Goal: Task Accomplishment & Management: Manage account settings

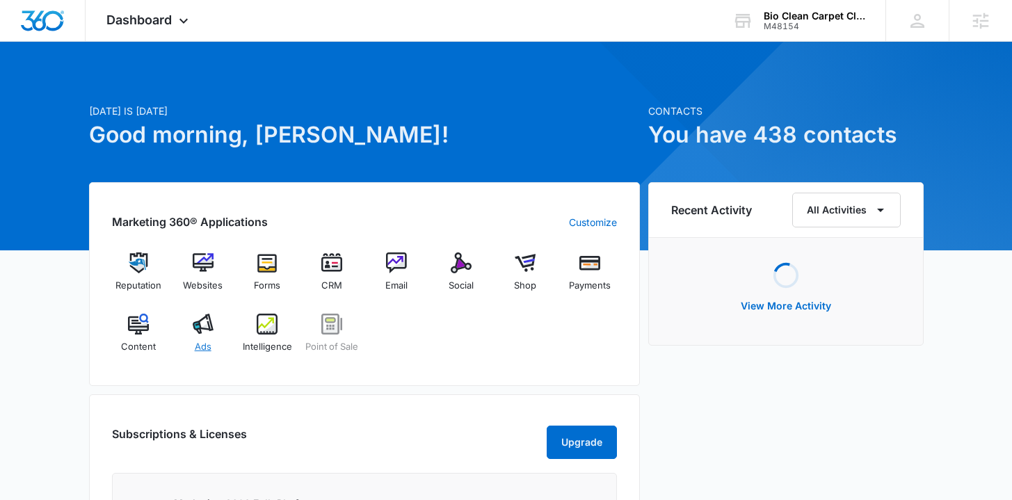
click at [195, 334] on div "Ads" at bounding box center [203, 339] width 54 height 50
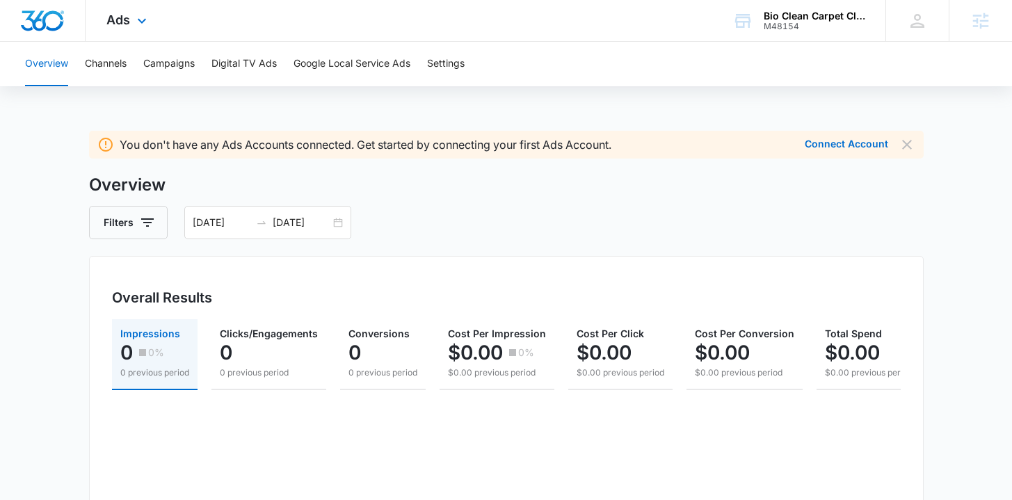
click at [45, 15] on img "Dashboard" at bounding box center [42, 20] width 45 height 21
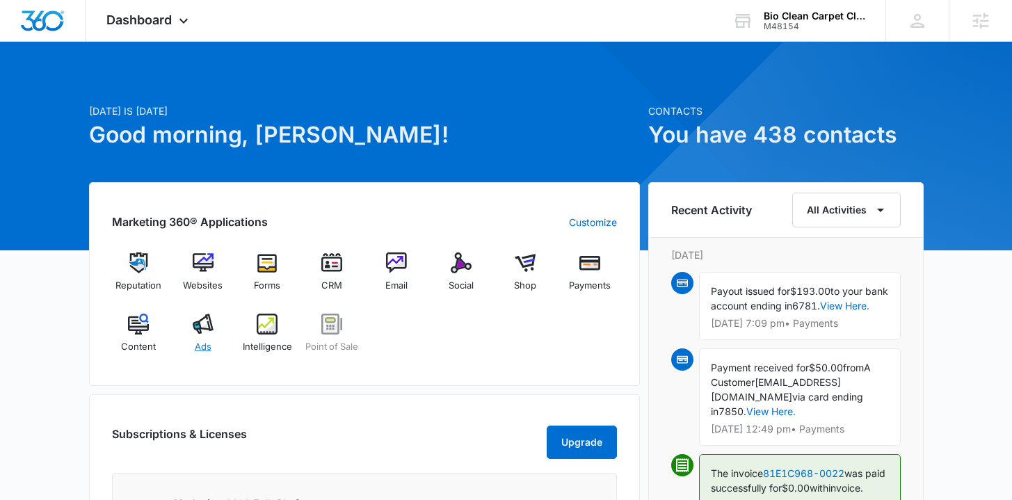
click at [216, 337] on div "Ads" at bounding box center [203, 339] width 54 height 50
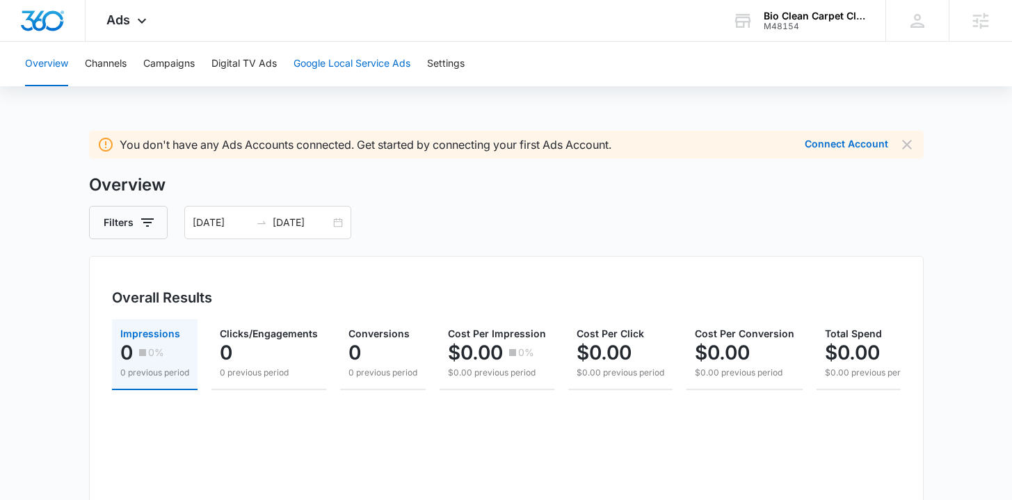
click at [323, 56] on button "Google Local Service Ads" at bounding box center [351, 64] width 117 height 45
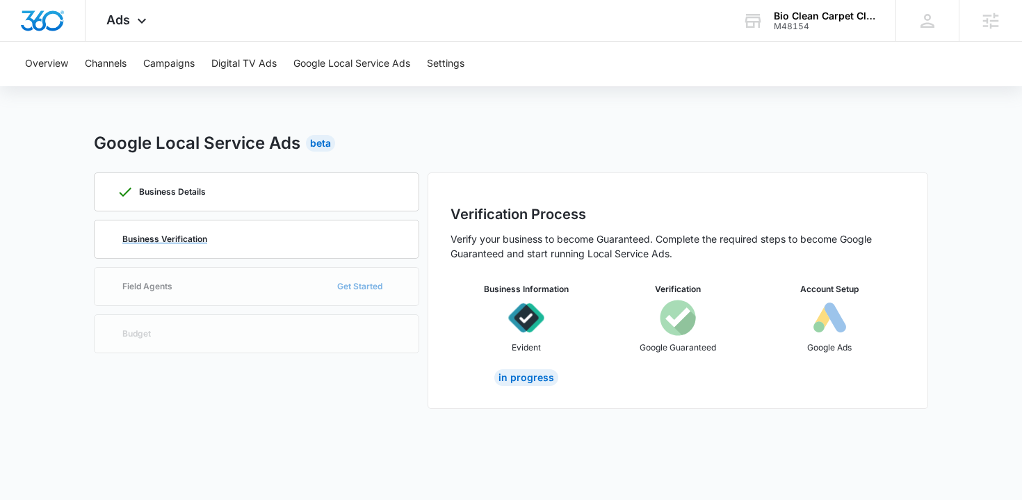
click at [283, 252] on div "Business Verification" at bounding box center [257, 239] width 280 height 38
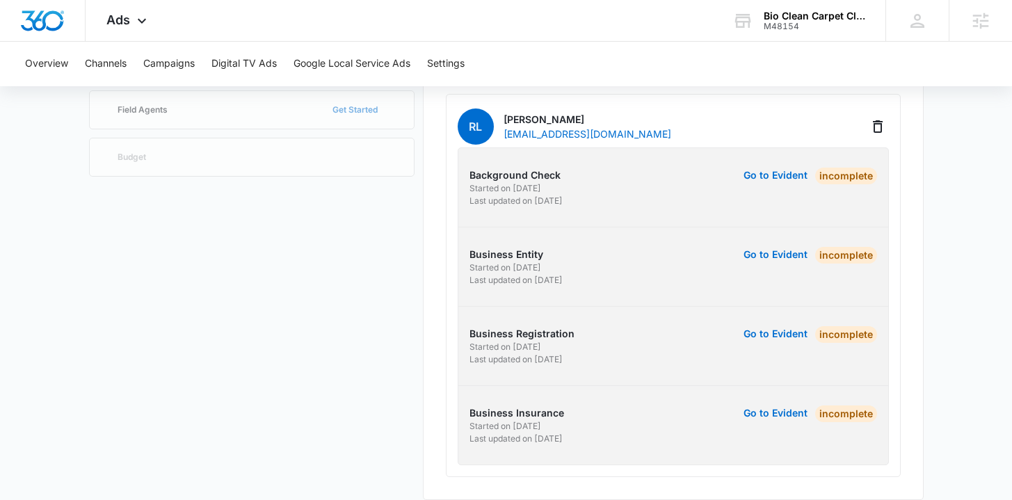
scroll to position [177, 0]
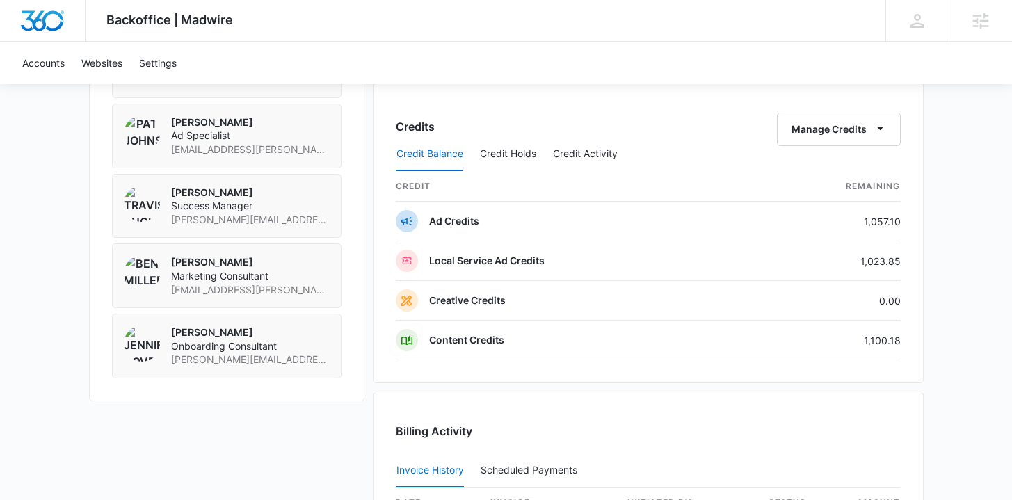
scroll to position [1099, 0]
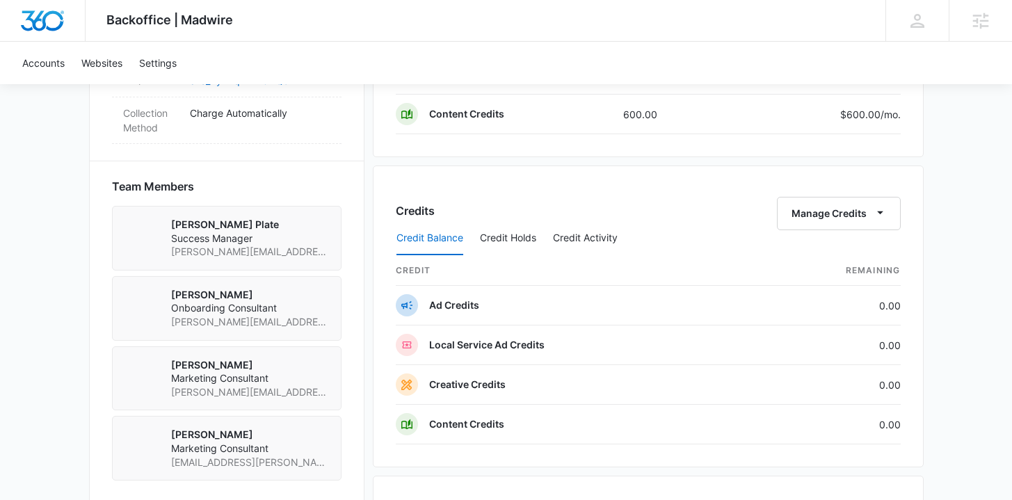
scroll to position [1195, 0]
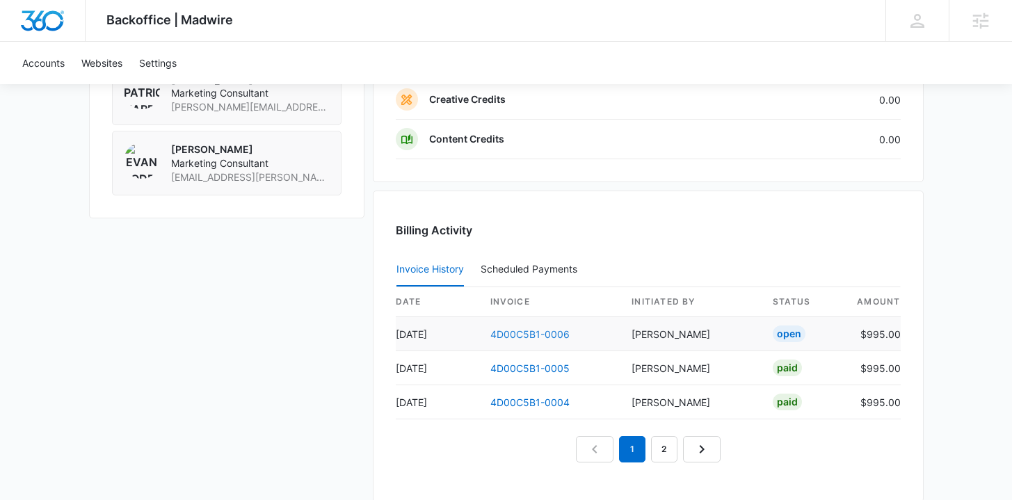
click at [540, 337] on link "4D00C5B1-0006" at bounding box center [529, 334] width 79 height 12
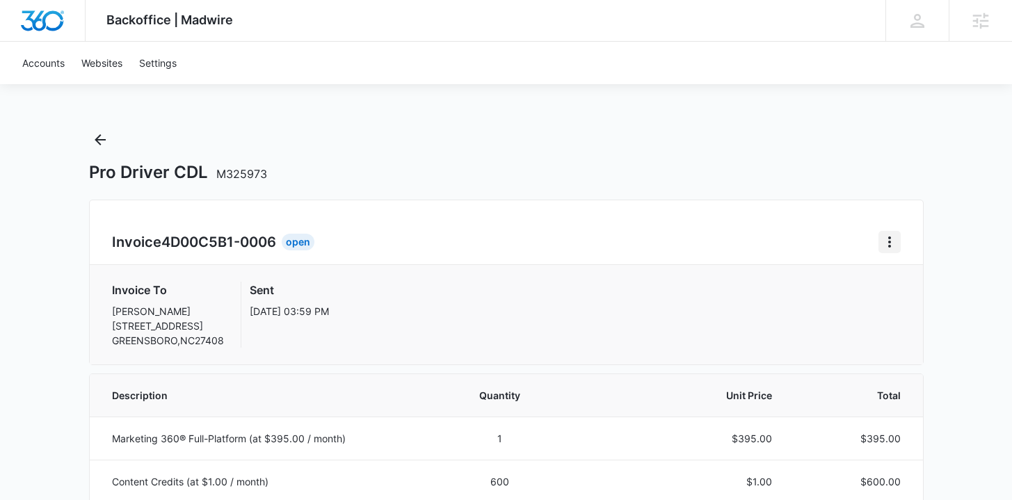
click at [890, 241] on icon "Home" at bounding box center [889, 242] width 17 height 17
click at [904, 298] on div "Retry Payment" at bounding box center [936, 302] width 81 height 10
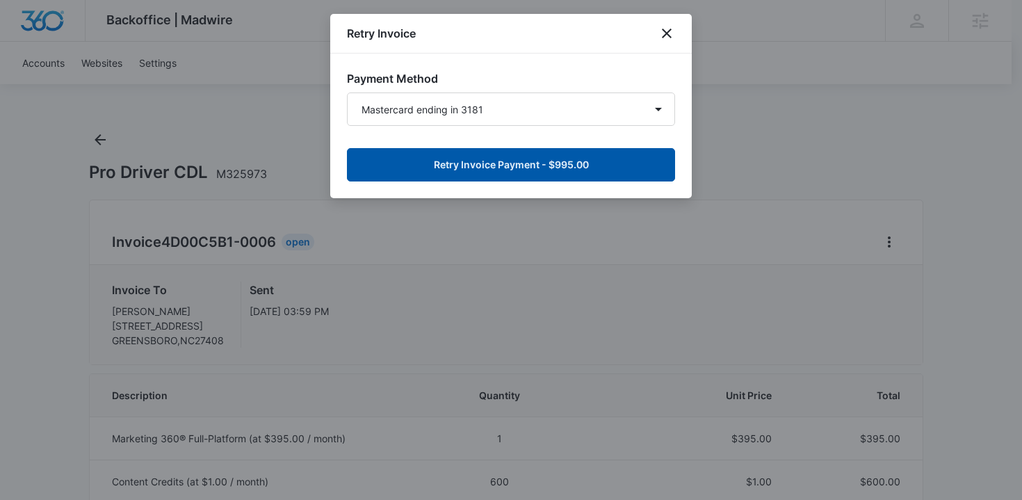
click at [576, 168] on button "Retry Invoice Payment - $995.00" at bounding box center [511, 164] width 328 height 33
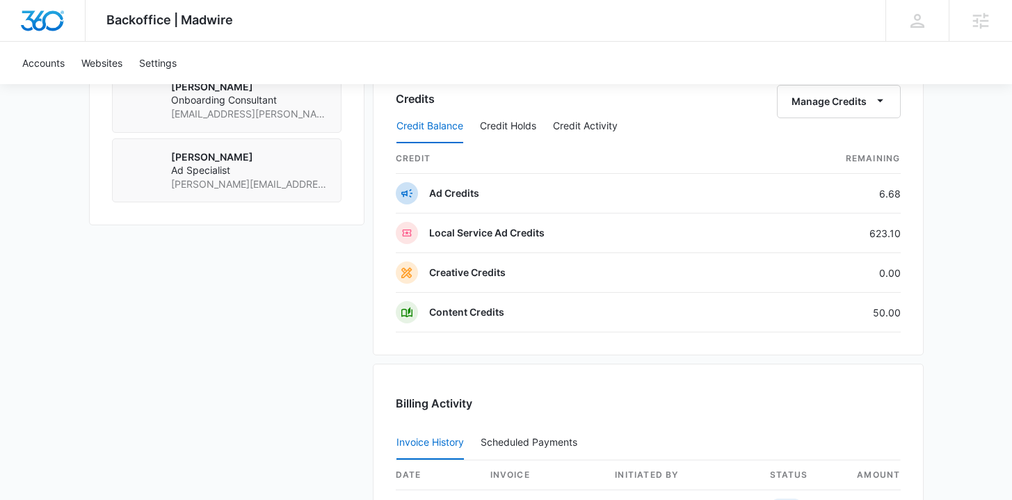
scroll to position [1428, 0]
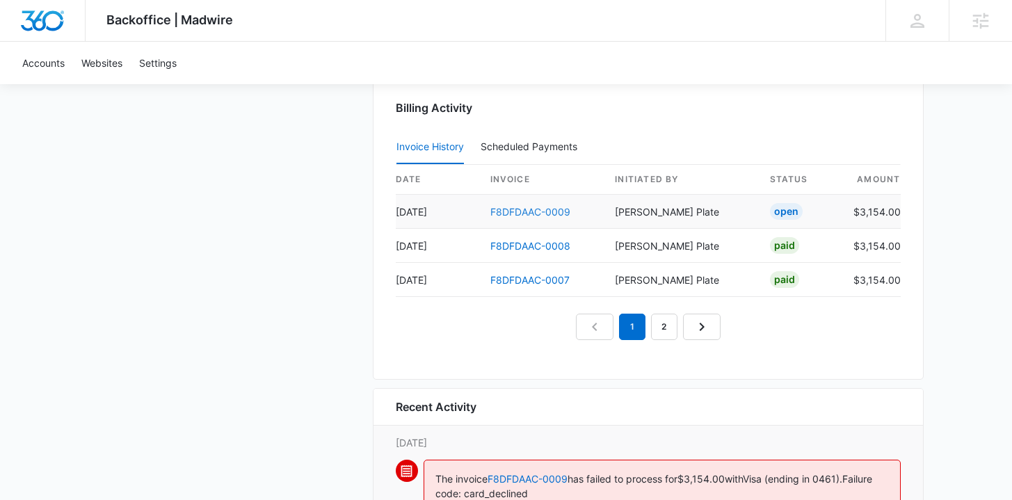
click at [541, 213] on link "F8DFDAAC-0009" at bounding box center [530, 212] width 80 height 12
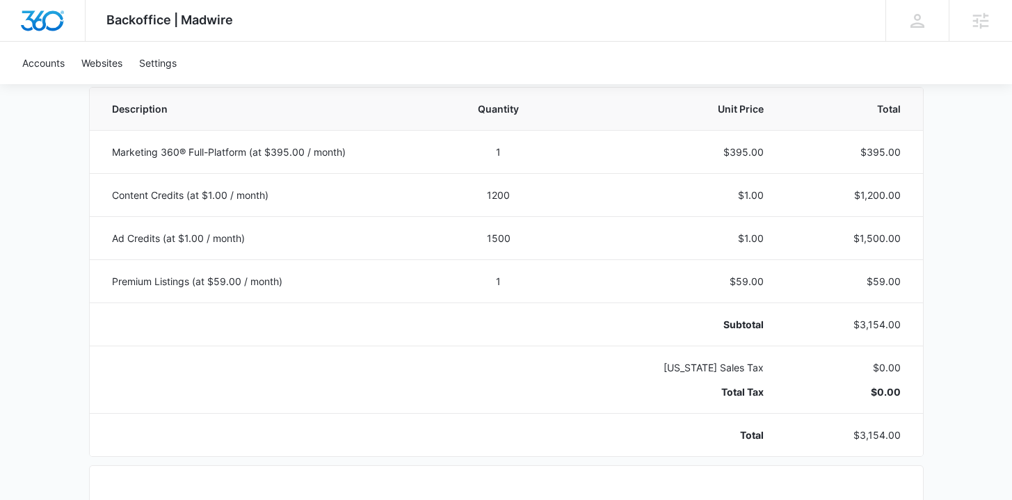
scroll to position [286, 0]
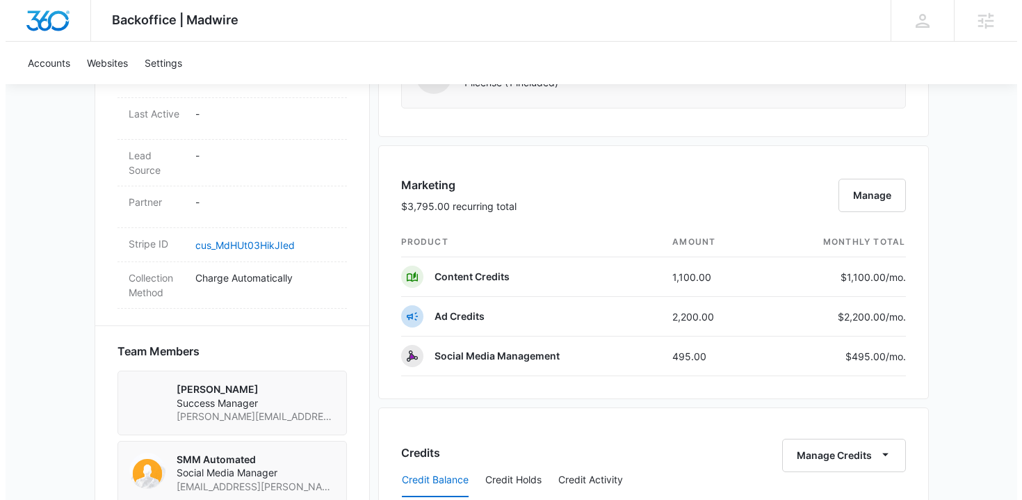
scroll to position [761, 0]
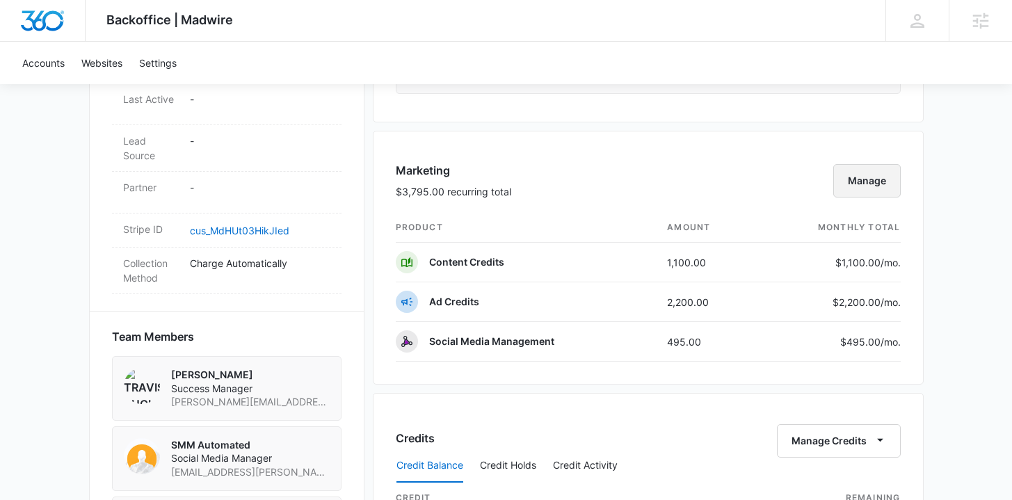
click at [869, 170] on button "Manage" at bounding box center [866, 180] width 67 height 33
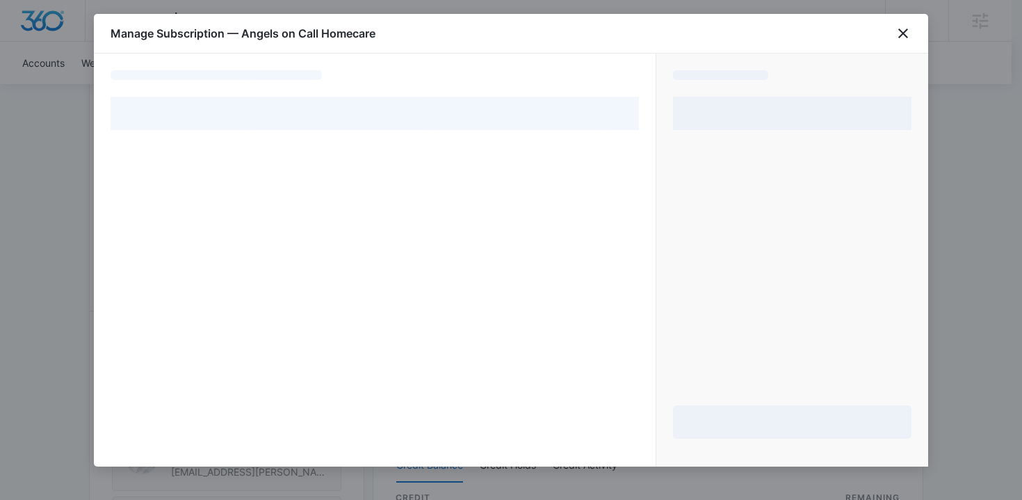
select select "pm_1MtEpmA4n8RTgNjUa7wXvoL2"
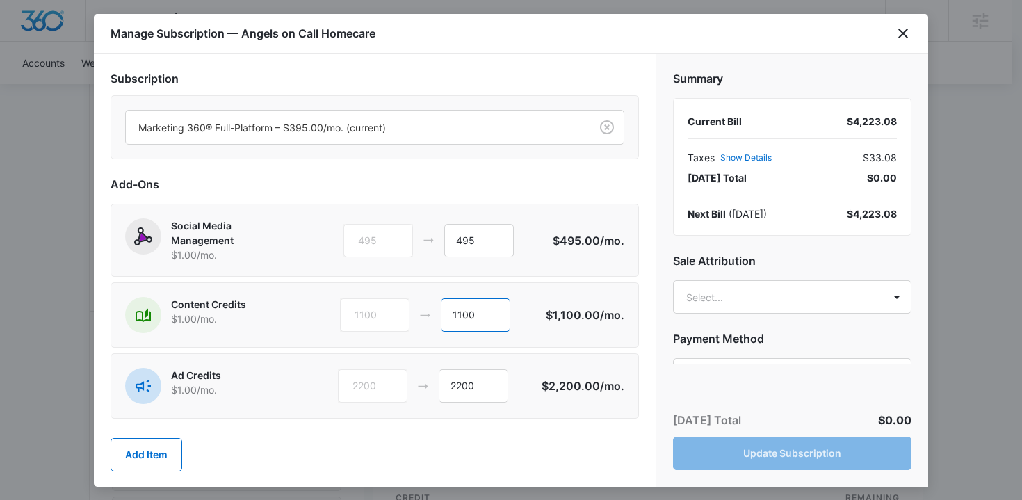
drag, startPoint x: 473, startPoint y: 316, endPoint x: 458, endPoint y: 305, distance: 18.8
click at [458, 305] on input "1100" at bounding box center [476, 314] width 70 height 33
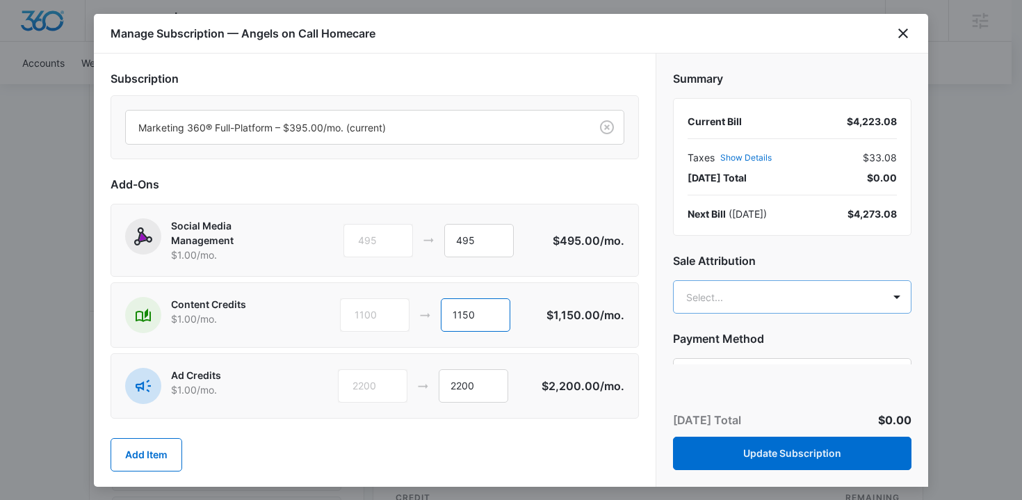
type input "1150"
click at [801, 296] on body "Backoffice | Madwire Apps Settings TB Travis Buchanan travis.buchanan@madwire.c…" at bounding box center [511, 308] width 1022 height 2139
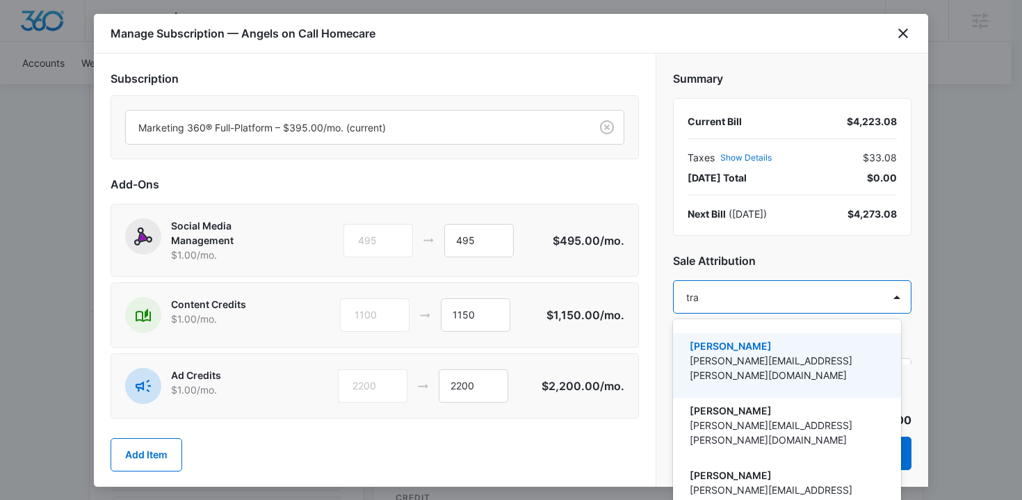
type input "trav"
click at [779, 343] on p "[PERSON_NAME]" at bounding box center [786, 346] width 192 height 15
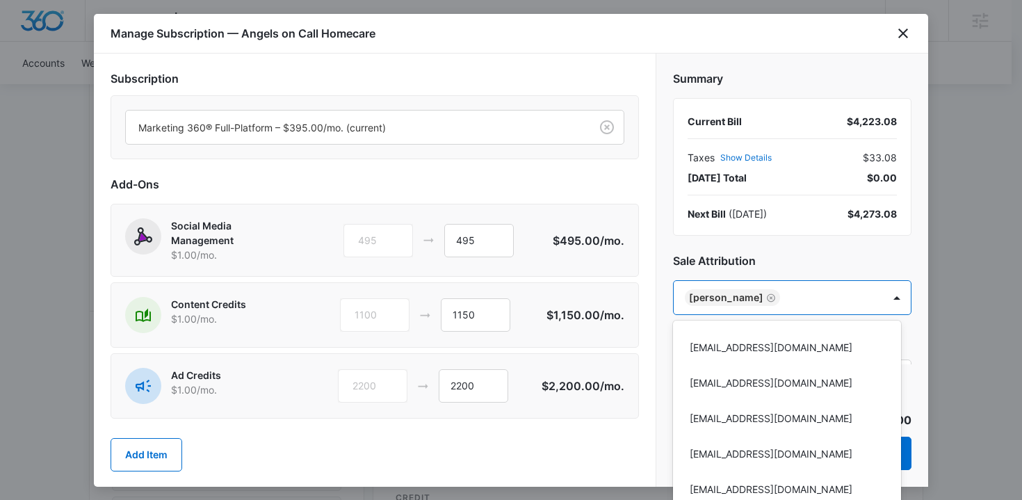
click at [803, 263] on div at bounding box center [511, 250] width 1022 height 500
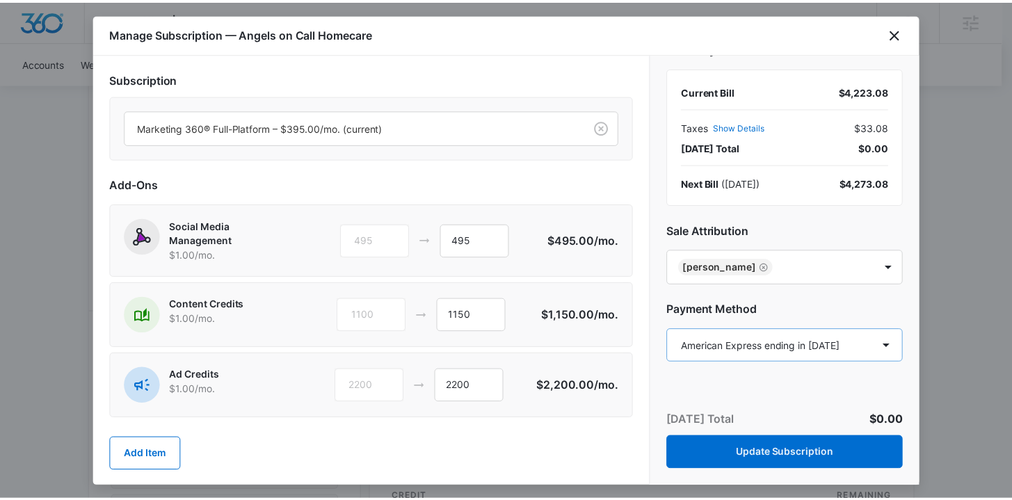
scroll to position [79, 0]
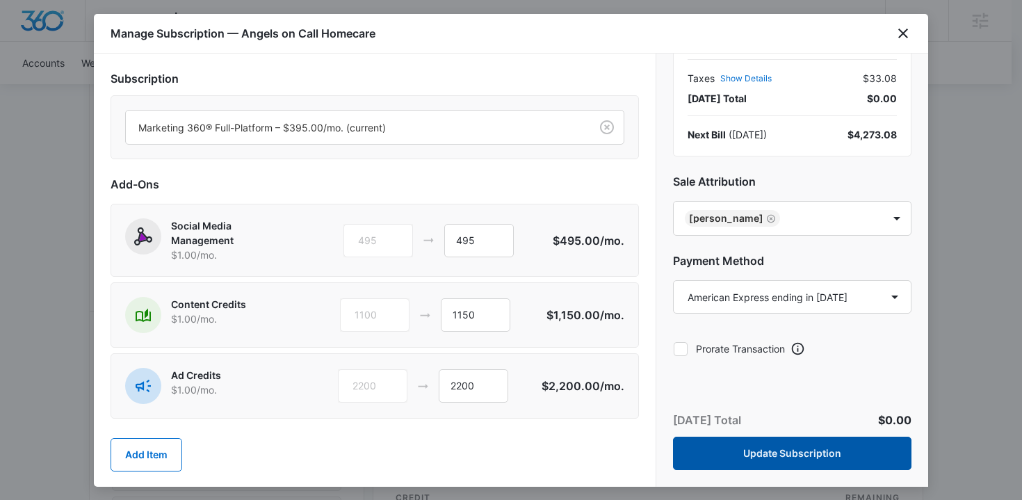
click at [841, 452] on button "Update Subscription" at bounding box center [792, 453] width 239 height 33
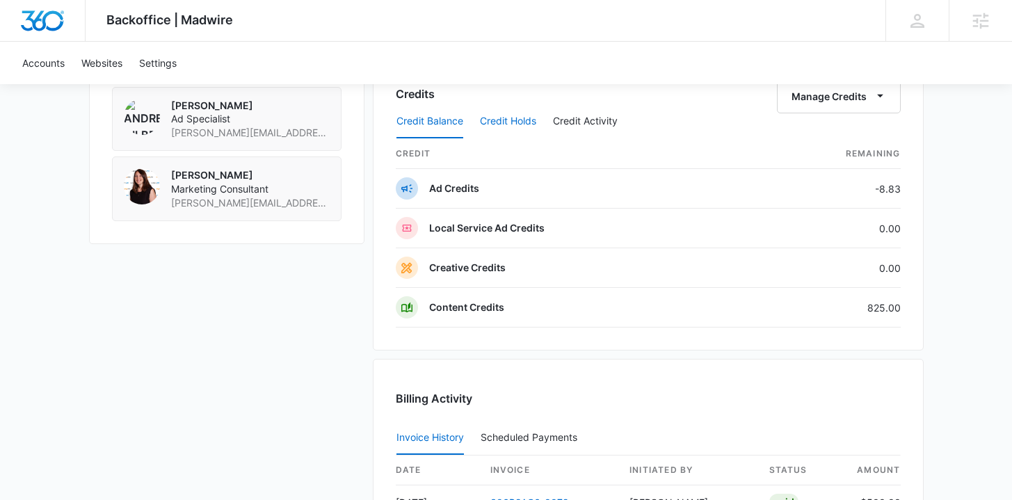
scroll to position [1170, 0]
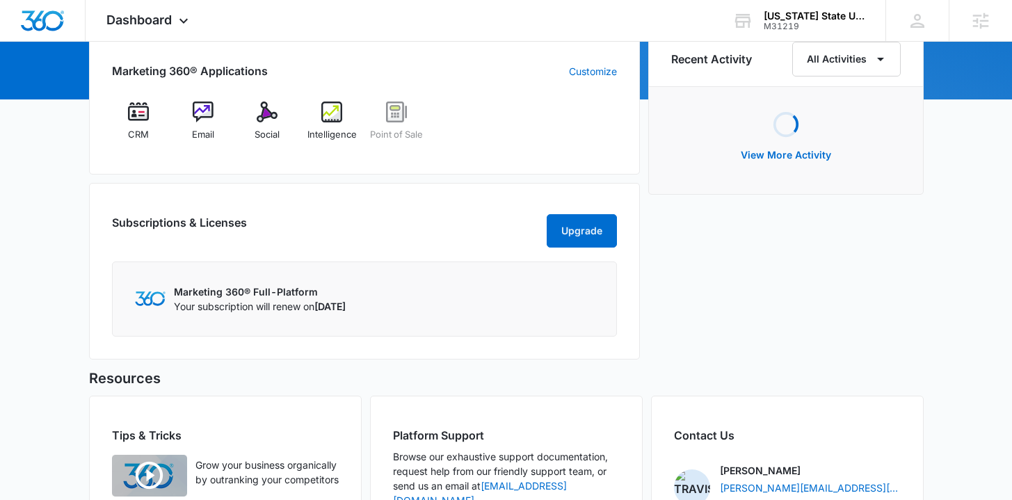
scroll to position [72, 0]
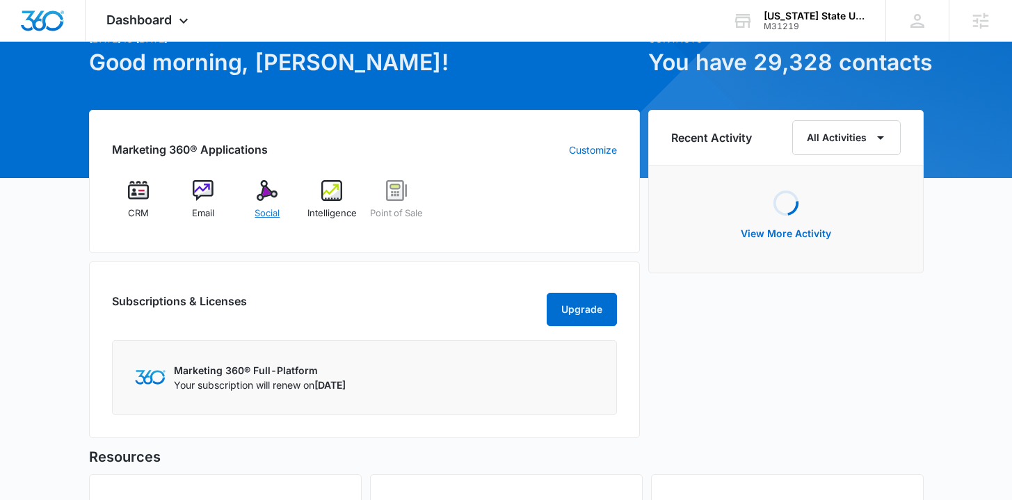
click at [271, 209] on span "Social" at bounding box center [267, 214] width 25 height 14
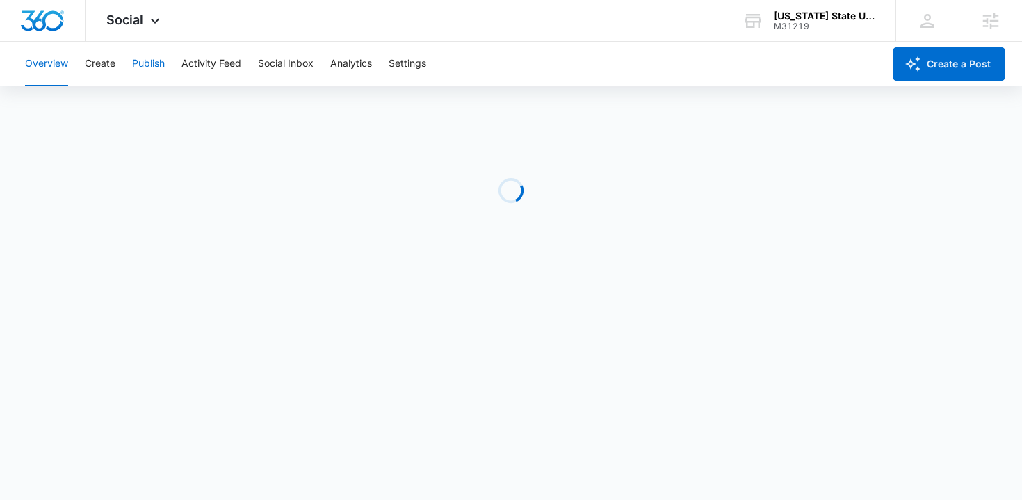
click at [154, 72] on button "Publish" at bounding box center [148, 64] width 33 height 45
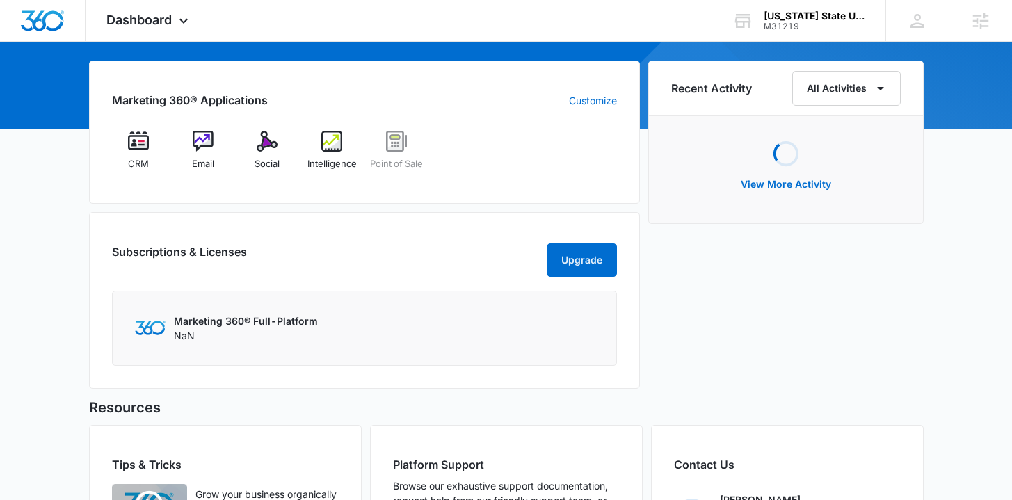
scroll to position [195, 0]
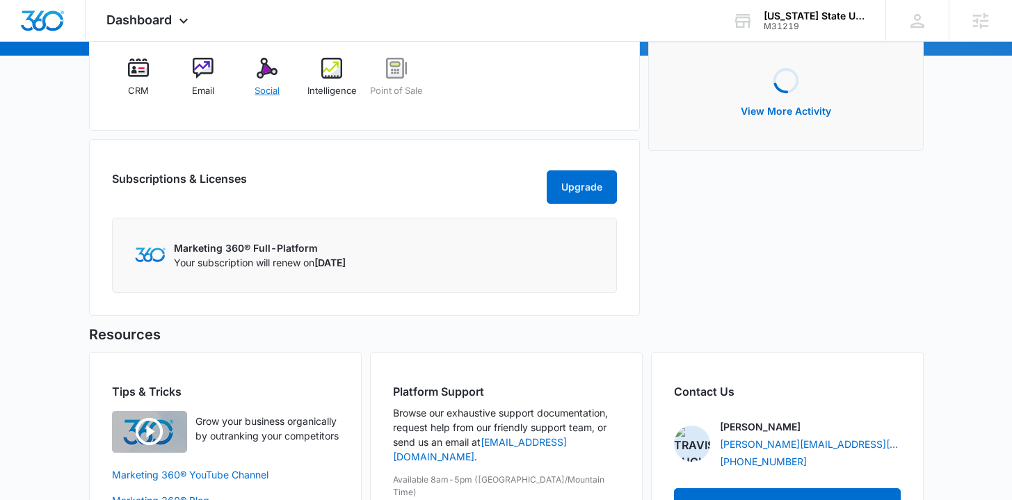
click at [266, 90] on span "Social" at bounding box center [267, 91] width 25 height 14
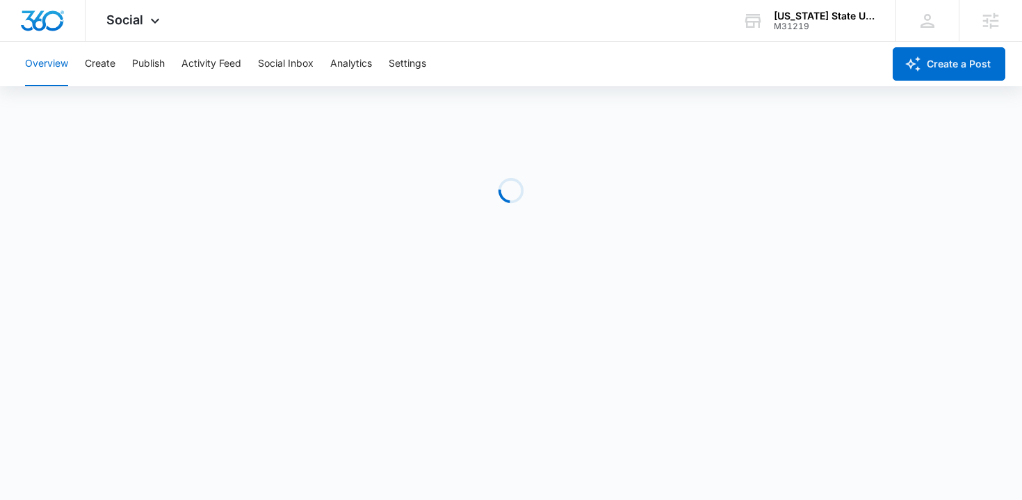
click at [170, 73] on div "Overview Create Publish Activity Feed Social Inbox Analytics Settings" at bounding box center [450, 64] width 867 height 45
click at [153, 66] on button "Publish" at bounding box center [148, 64] width 33 height 45
click at [118, 108] on button "Schedules" at bounding box center [106, 106] width 47 height 39
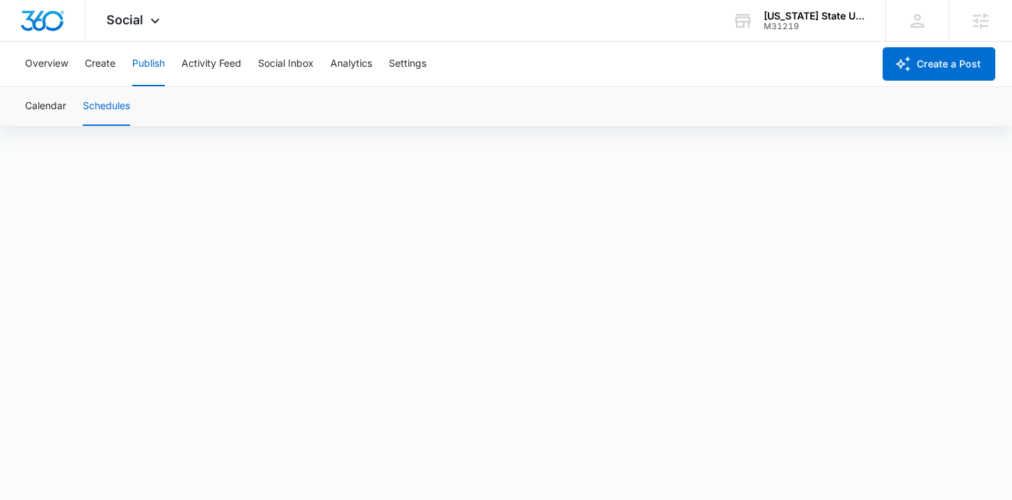
click at [72, 107] on div "Calendar Schedules" at bounding box center [506, 106] width 978 height 39
click at [61, 104] on button "Calendar" at bounding box center [45, 106] width 41 height 39
click at [109, 67] on button "Create" at bounding box center [100, 64] width 31 height 45
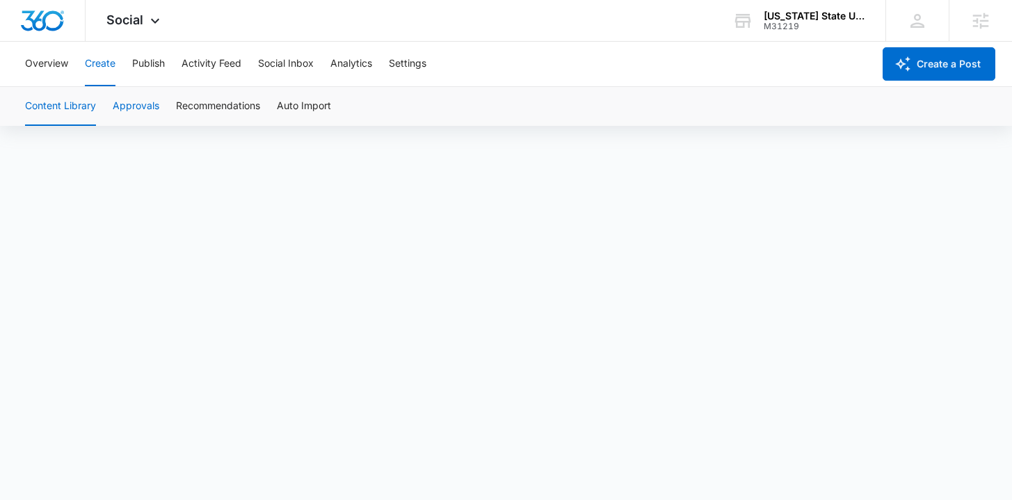
click at [135, 110] on button "Approvals" at bounding box center [136, 106] width 47 height 39
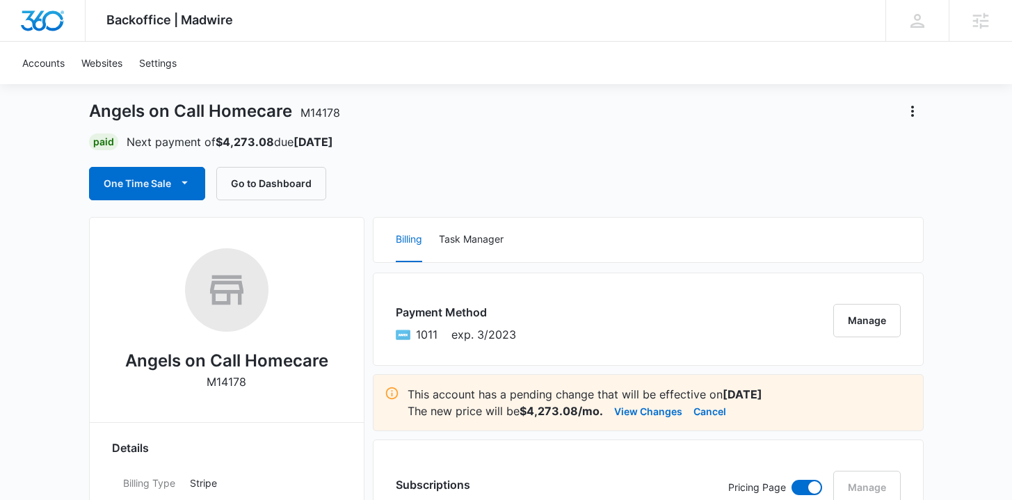
scroll to position [65, 0]
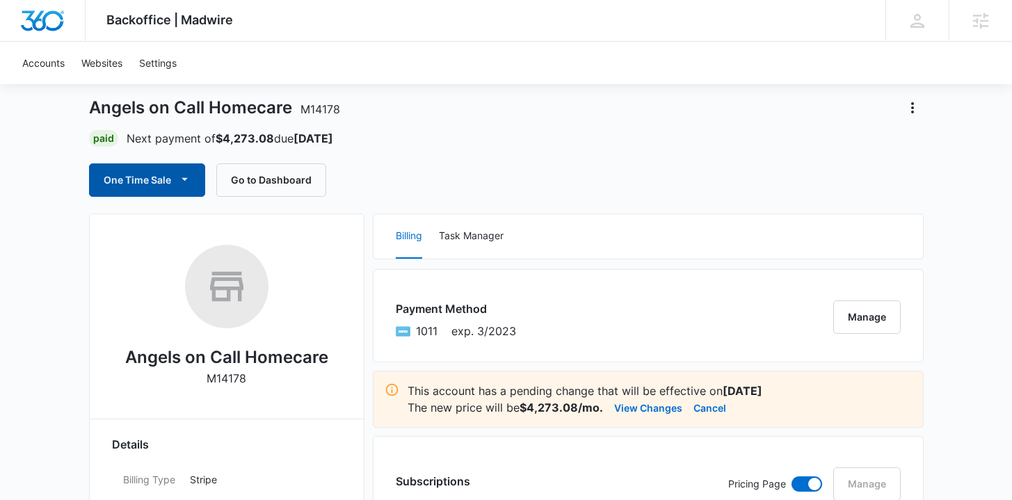
click at [148, 184] on button "One Time Sale" at bounding box center [147, 179] width 116 height 33
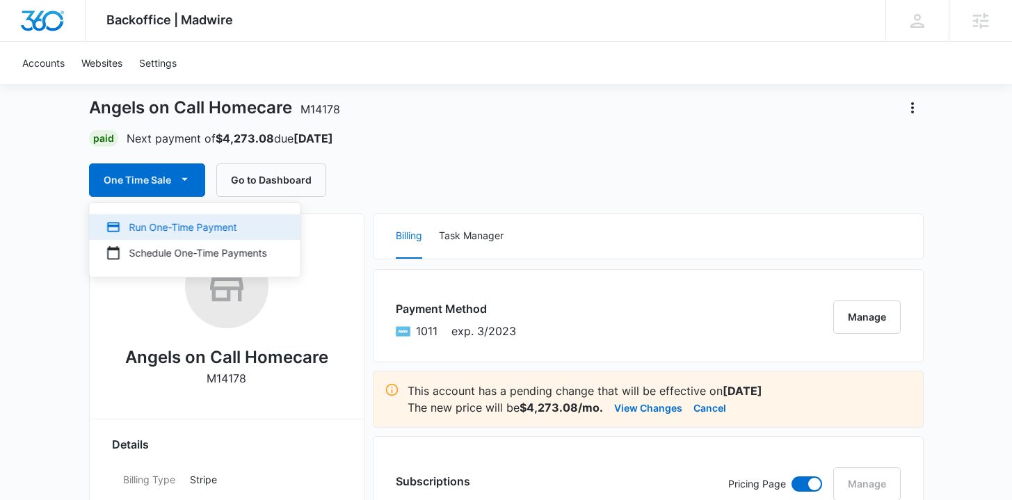
click at [150, 227] on div "Run One-Time Payment" at bounding box center [186, 227] width 161 height 15
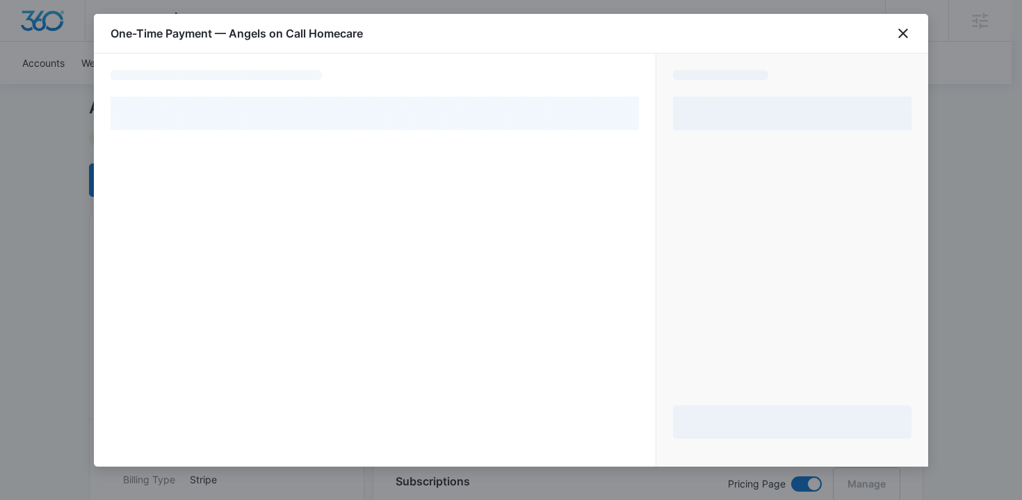
select select "pm_1MtEpmA4n8RTgNjUa7wXvoL2"
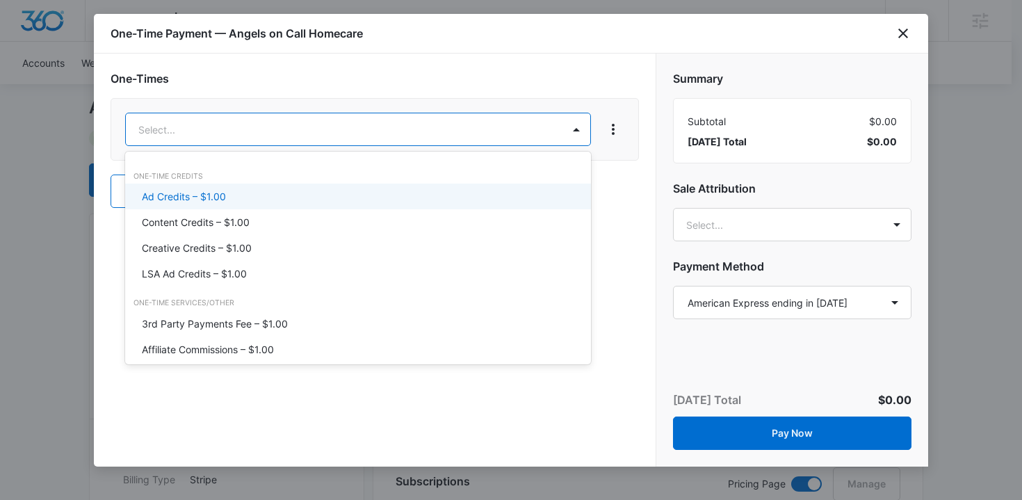
click at [340, 198] on div "Ad Credits – $1.00" at bounding box center [357, 196] width 430 height 15
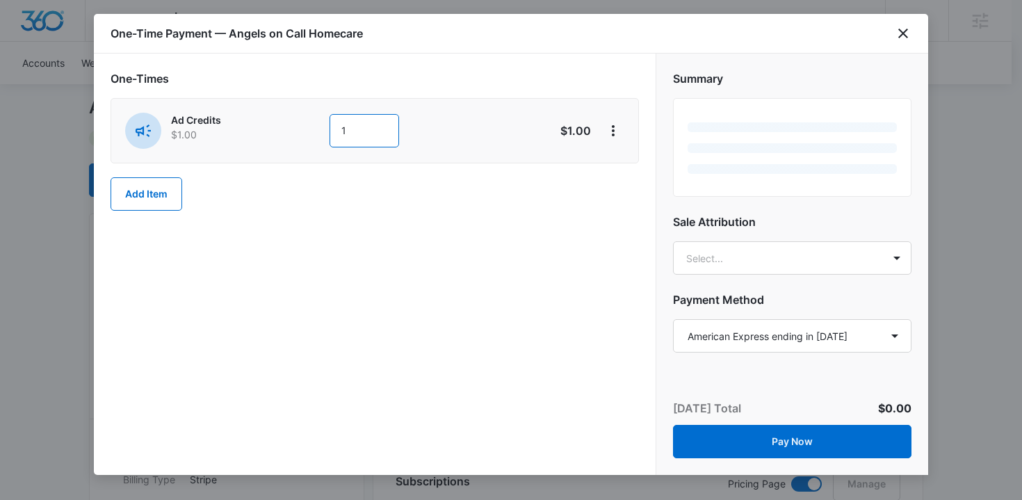
drag, startPoint x: 351, startPoint y: 131, endPoint x: 323, endPoint y: 131, distance: 27.8
click at [323, 131] on div "Ad Credits $1.00 1" at bounding box center [325, 131] width 401 height 36
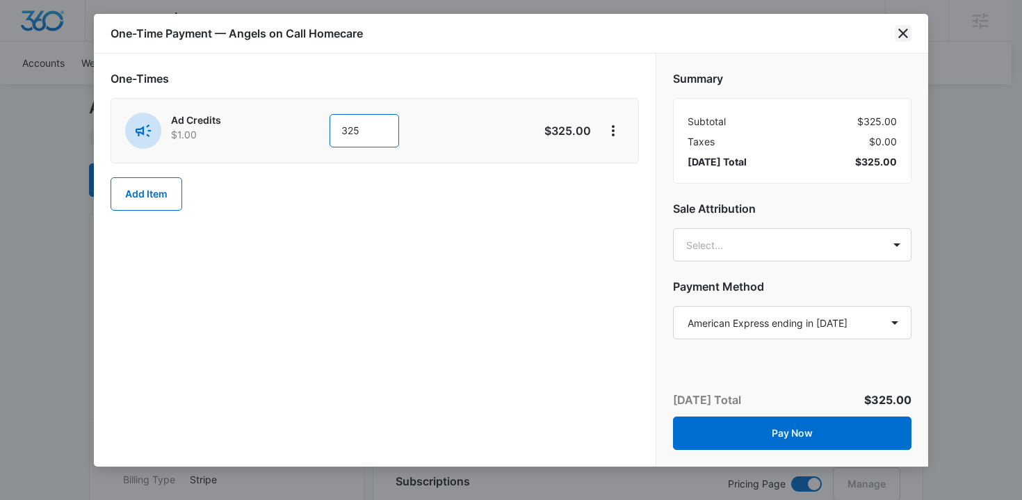
type input "325"
click at [908, 29] on icon "close" at bounding box center [903, 33] width 17 height 17
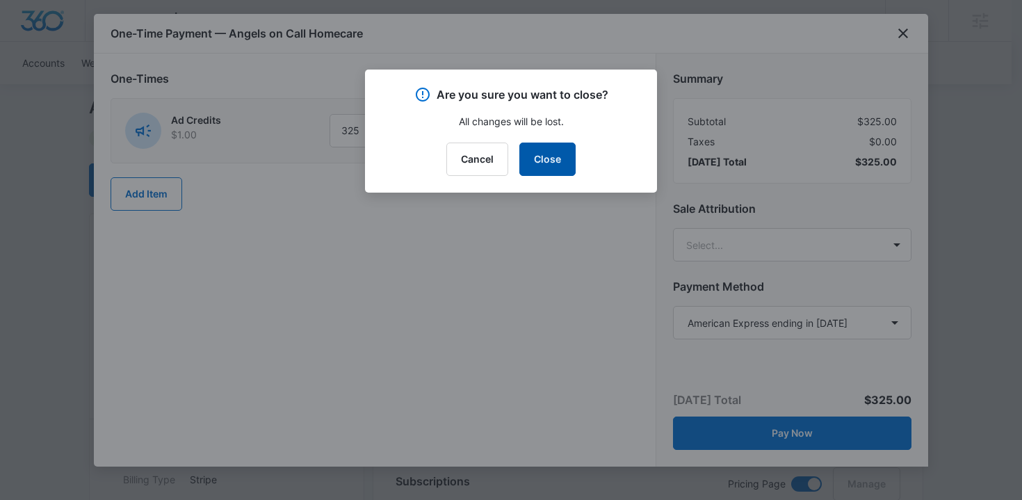
click at [555, 161] on button "Close" at bounding box center [547, 159] width 56 height 33
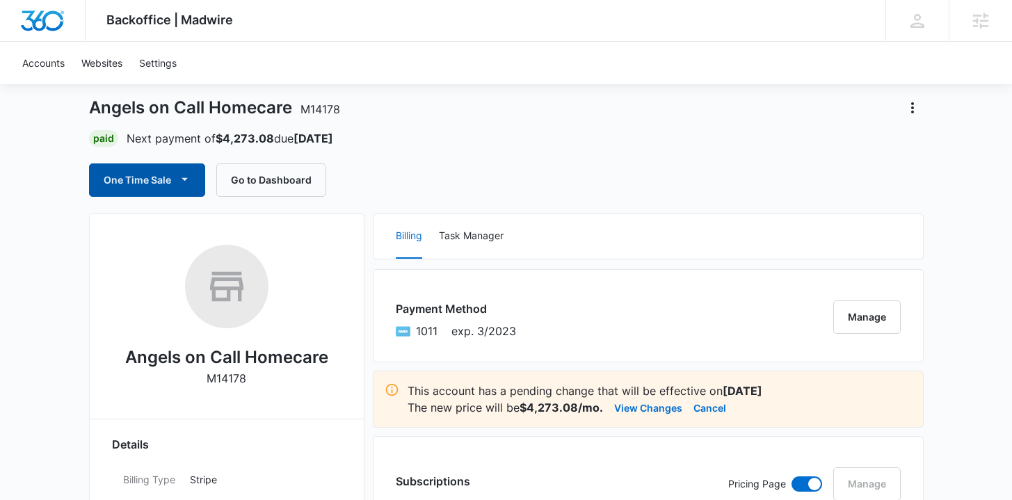
click at [174, 191] on button "One Time Sale" at bounding box center [147, 179] width 116 height 33
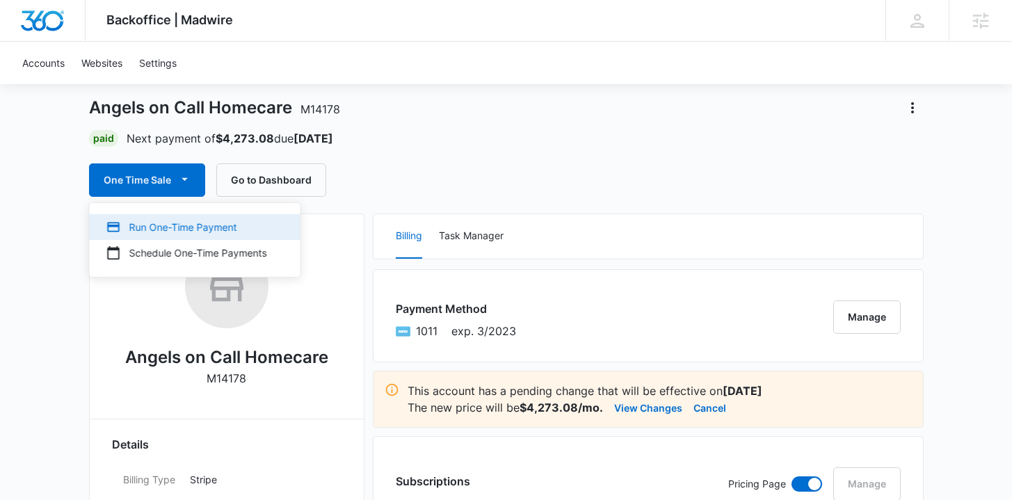
click at [195, 222] on div "Run One-Time Payment" at bounding box center [186, 227] width 161 height 15
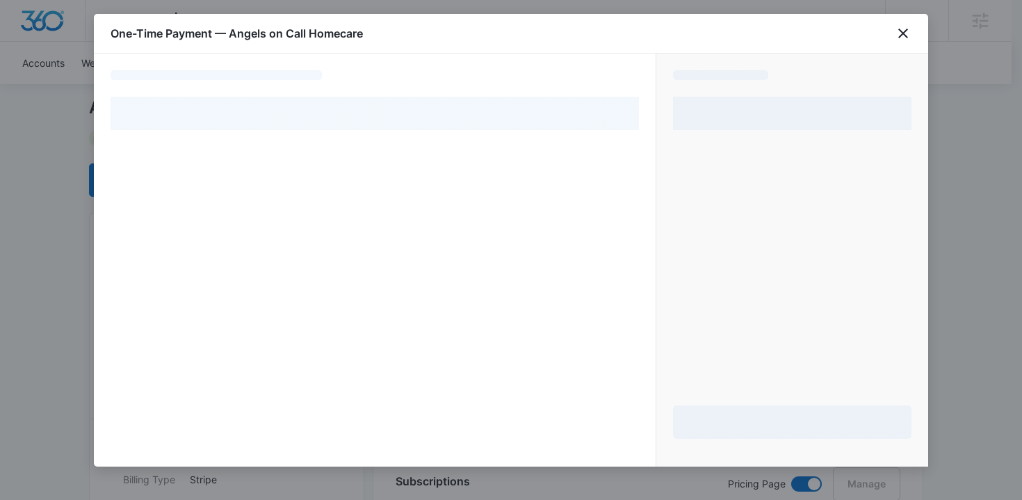
select select "pm_1MtEpmA4n8RTgNjUa7wXvoL2"
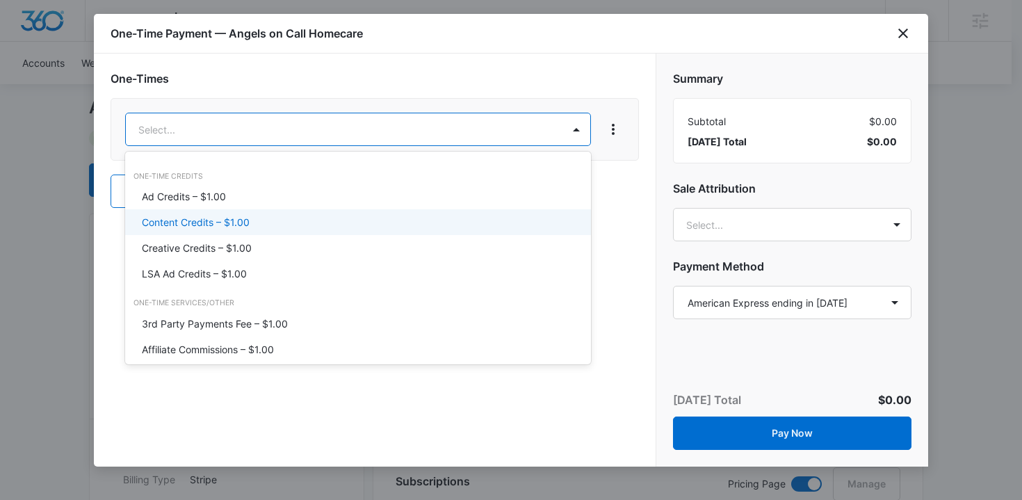
click at [214, 220] on p "Content Credits – $1.00" at bounding box center [196, 222] width 108 height 15
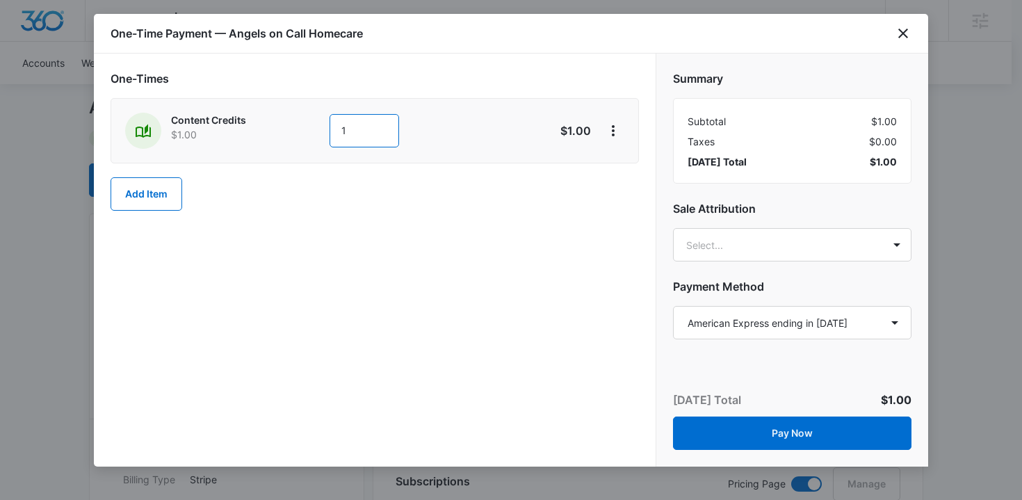
drag, startPoint x: 360, startPoint y: 137, endPoint x: 300, endPoint y: 129, distance: 59.6
click at [300, 129] on div "Content Credits $1.00 1" at bounding box center [325, 131] width 401 height 36
type input "325"
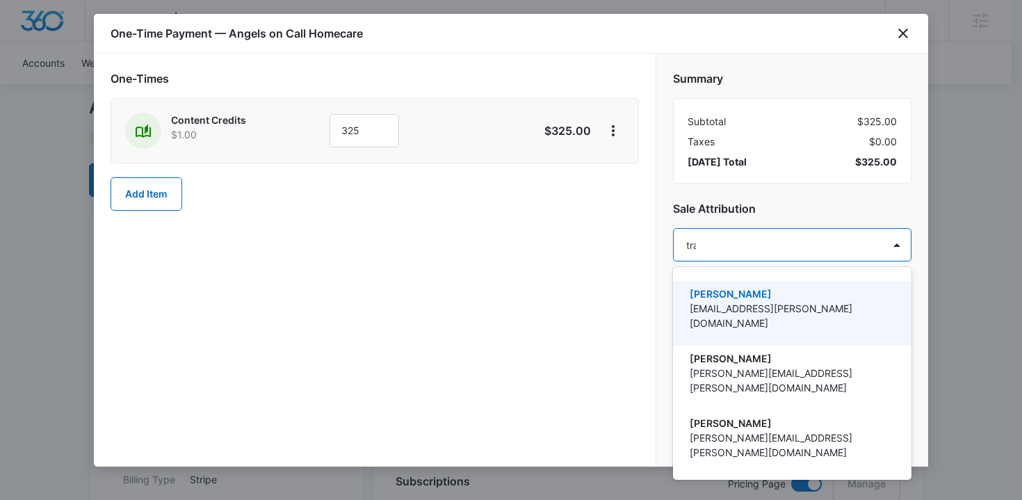
type input "trav"
click at [725, 291] on p "Travis Buchanan" at bounding box center [791, 294] width 202 height 15
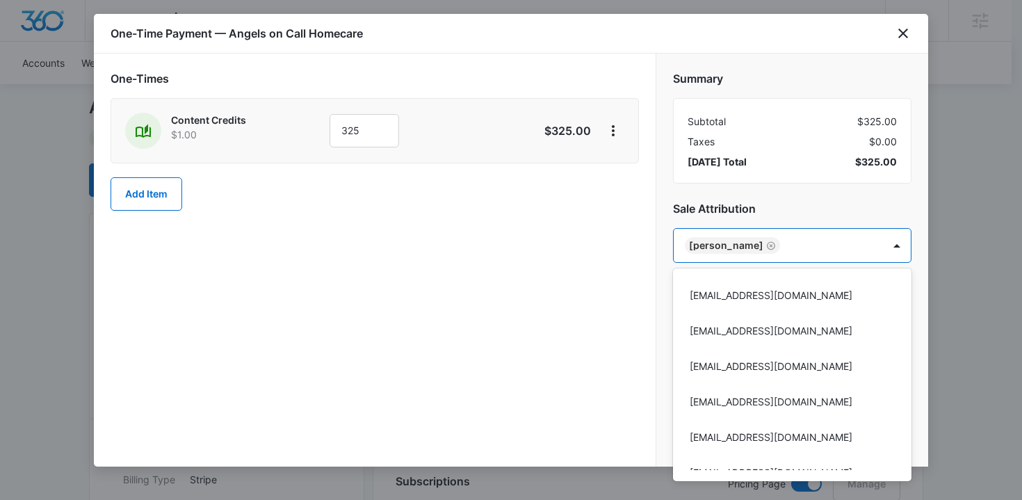
click at [605, 290] on div at bounding box center [511, 250] width 1022 height 500
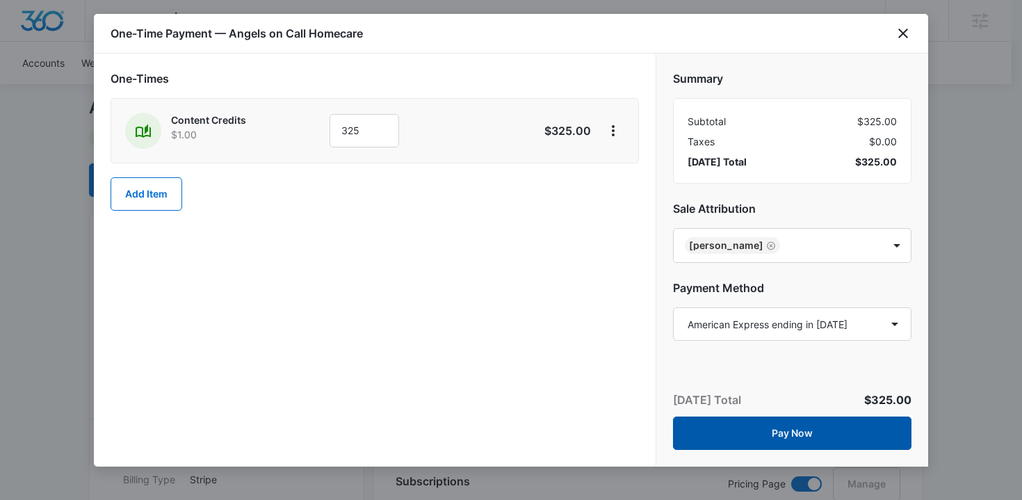
click at [734, 433] on button "Pay Now" at bounding box center [792, 433] width 239 height 33
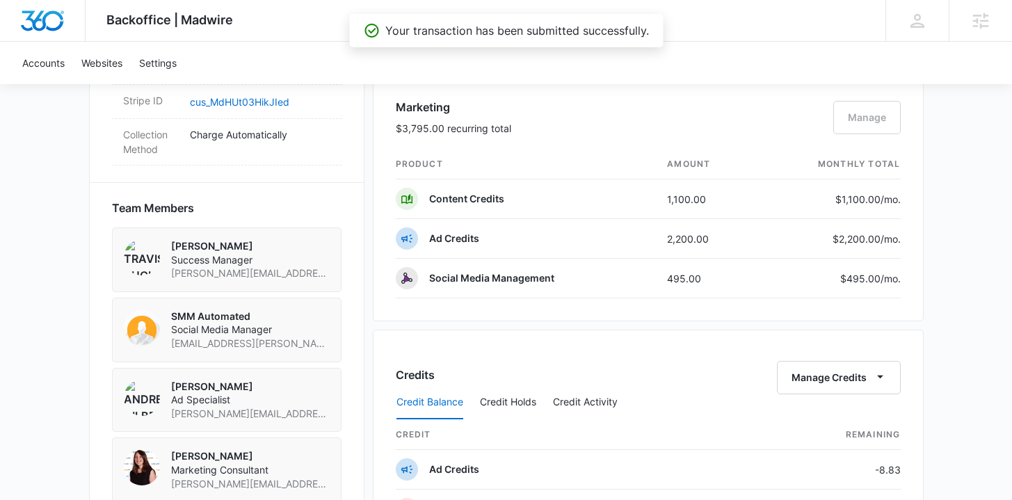
scroll to position [914, 0]
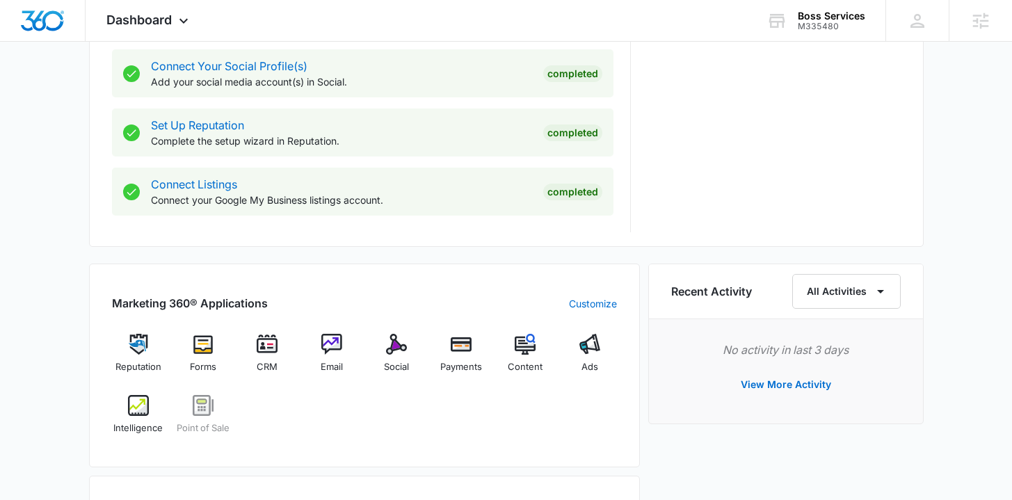
scroll to position [792, 0]
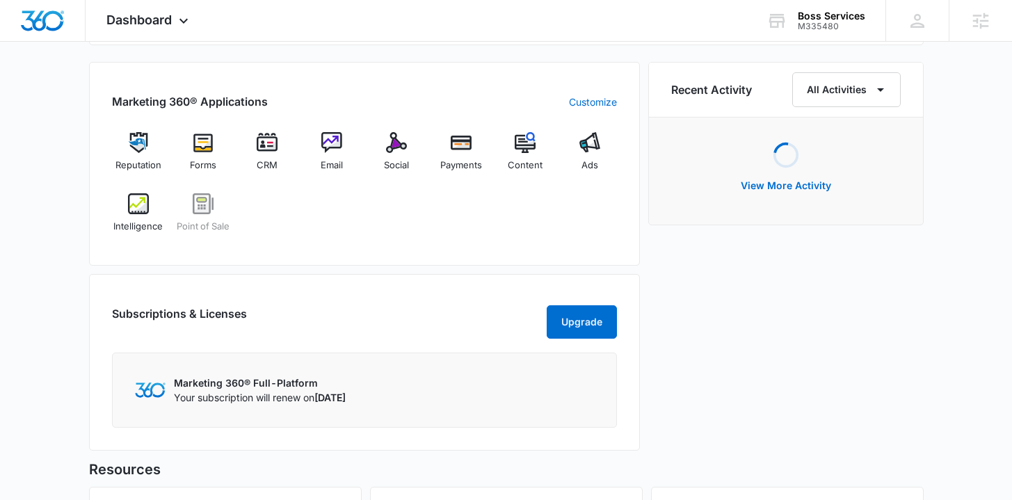
scroll to position [864, 0]
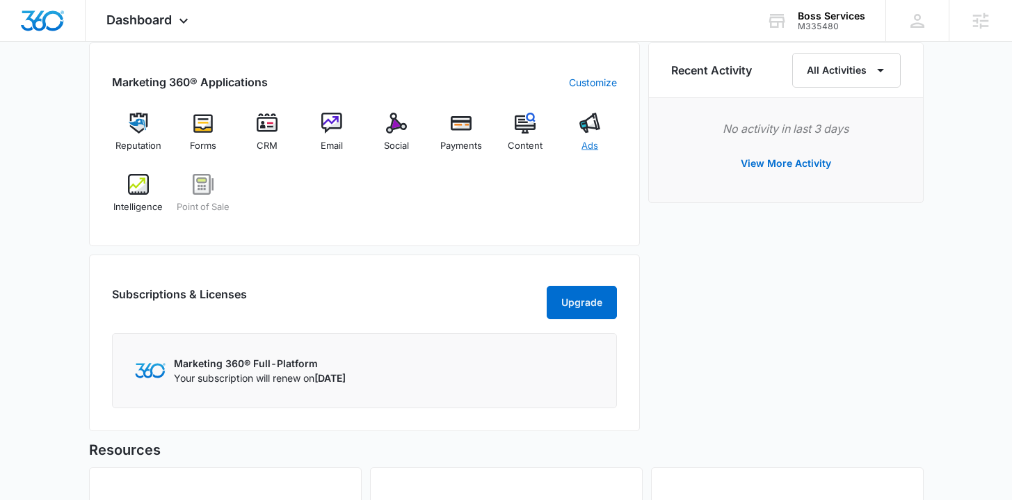
click at [589, 145] on span "Ads" at bounding box center [589, 146] width 17 height 14
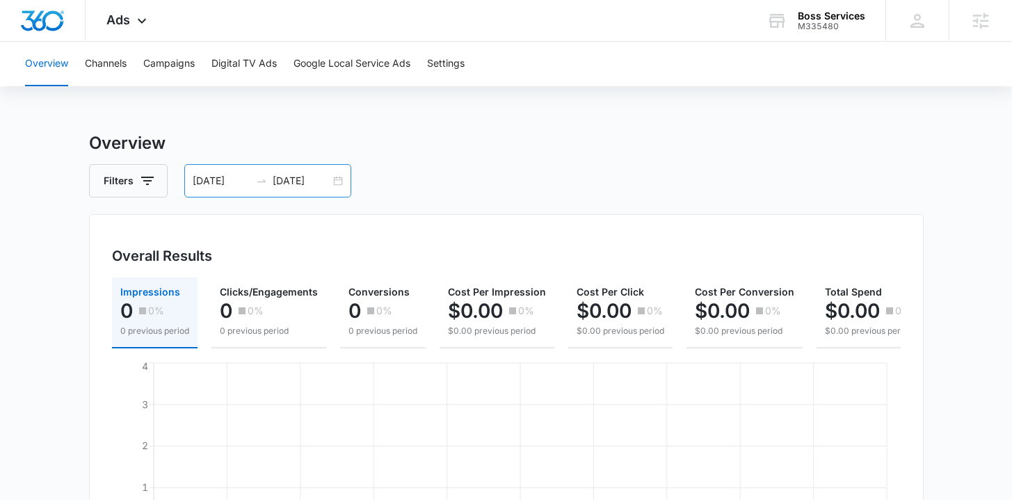
click at [341, 179] on div "08/05/2025 09/04/2025" at bounding box center [267, 180] width 167 height 33
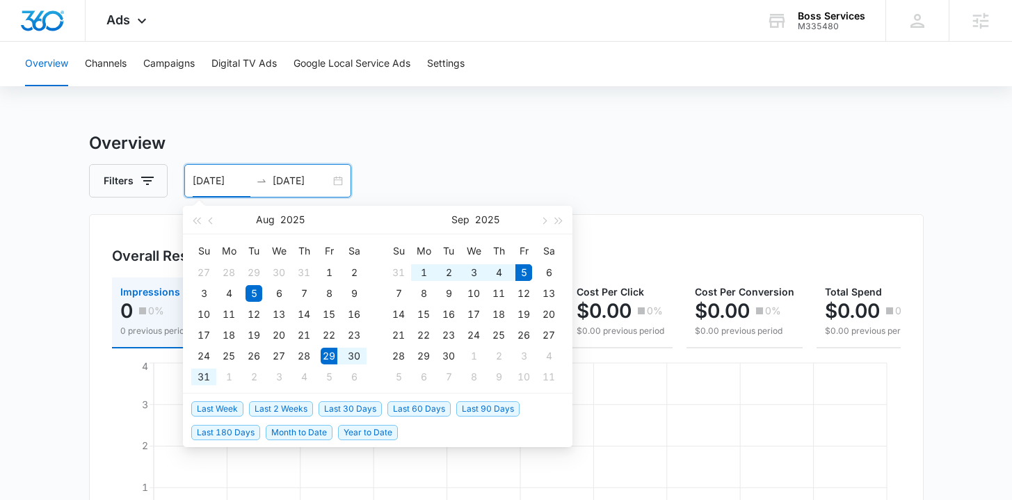
click at [234, 410] on span "Last Week" at bounding box center [217, 408] width 52 height 15
type input "08/29/2025"
type input "09/05/2025"
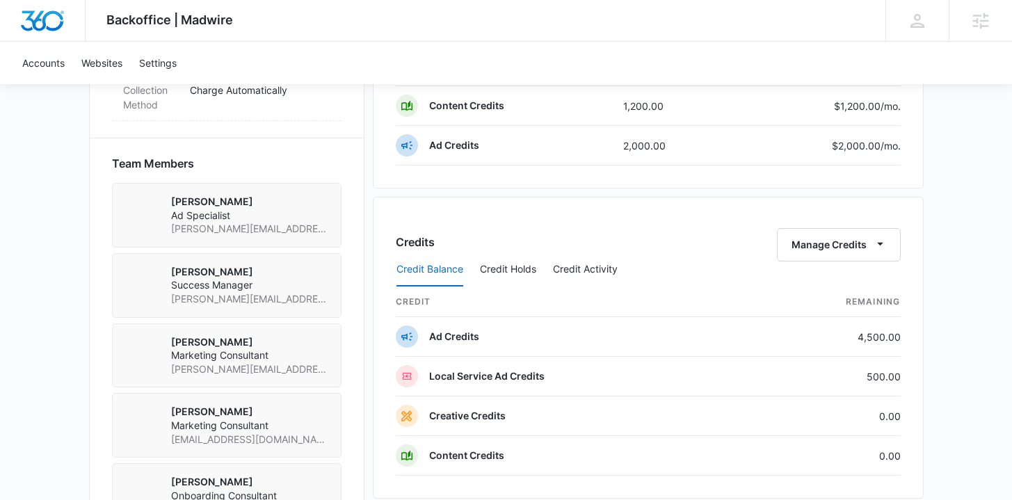
scroll to position [940, 0]
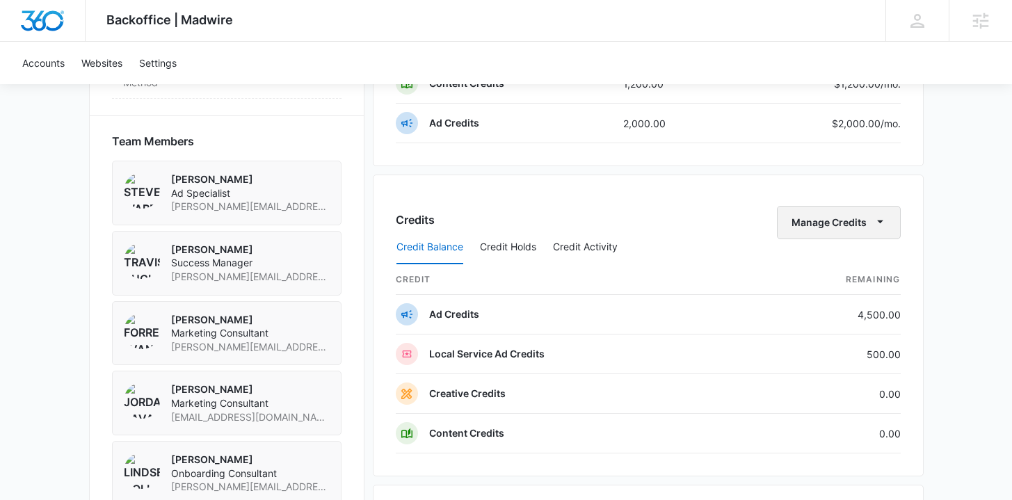
click at [868, 220] on button "Manage Credits" at bounding box center [839, 222] width 124 height 33
click at [834, 271] on div "Transfer Credits" at bounding box center [831, 267] width 73 height 10
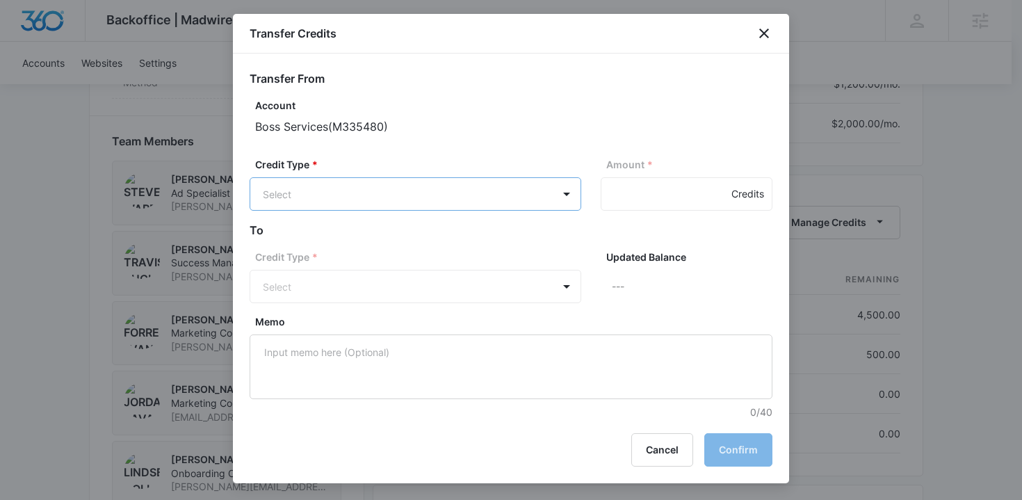
click at [411, 189] on body "Backoffice | Madwire Apps Settings [PERSON_NAME] Buchanan [EMAIL_ADDRESS][PERSO…" at bounding box center [511, 17] width 1022 height 1914
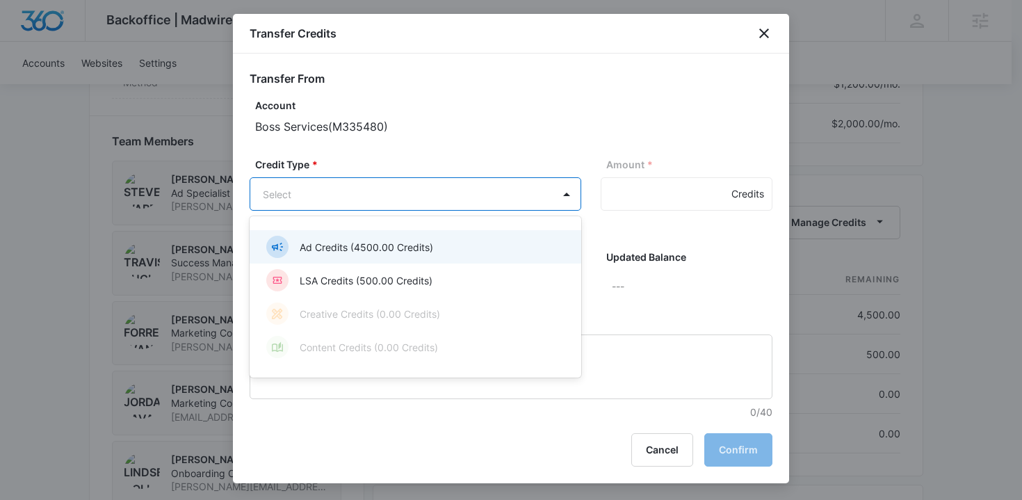
click at [410, 256] on div "Ad Credits (4500.00 Credits)" at bounding box center [414, 247] width 296 height 22
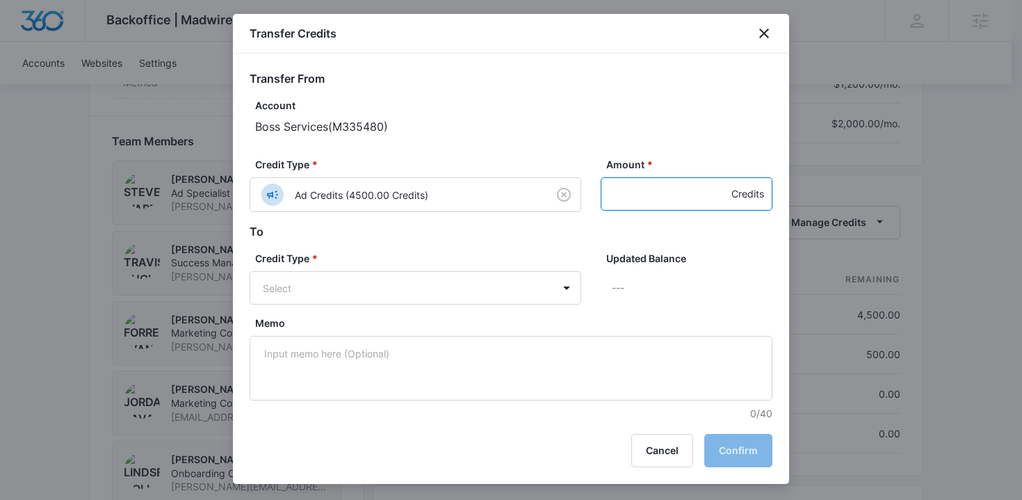
click at [616, 207] on input "Amount *" at bounding box center [687, 193] width 172 height 33
type input "1000"
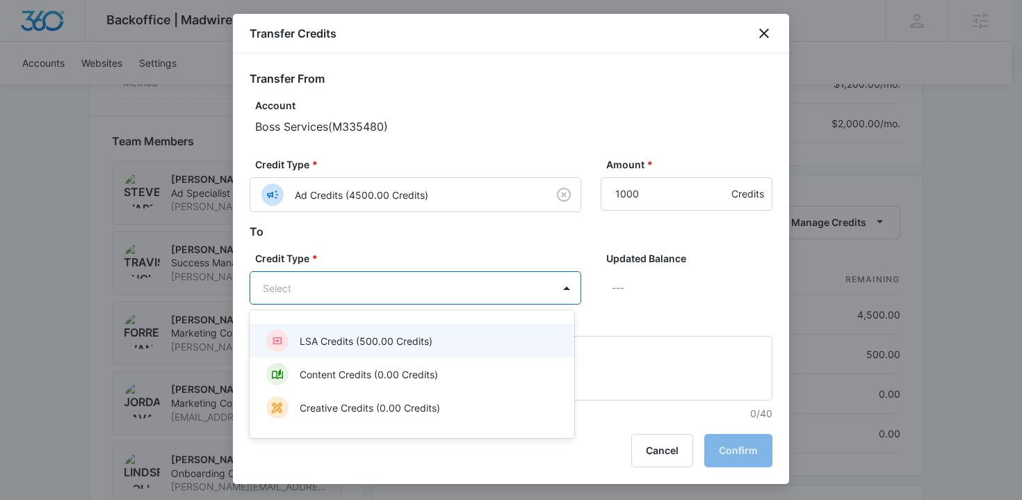
click at [409, 301] on body "Backoffice | Madwire Apps Settings TB Travis Buchanan travis.buchanan@madwire.c…" at bounding box center [511, 17] width 1022 height 1914
click at [412, 348] on div "LSA Credits (500.00 Credits)" at bounding box center [410, 341] width 289 height 22
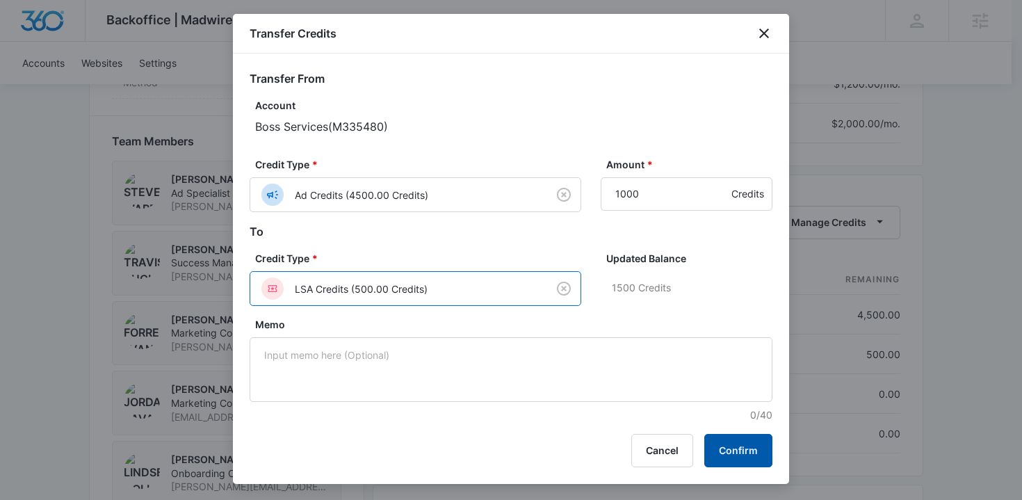
click at [765, 452] on button "Confirm" at bounding box center [738, 450] width 68 height 33
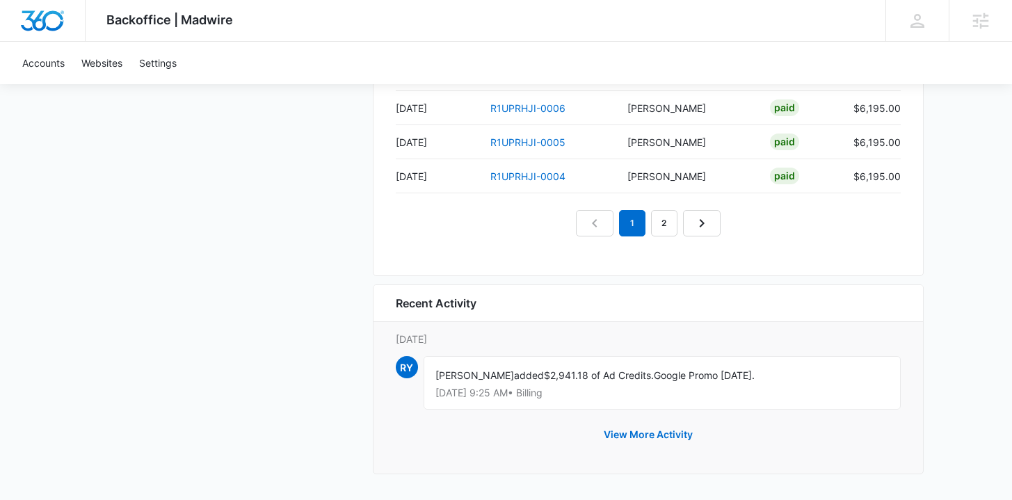
scroll to position [1481, 0]
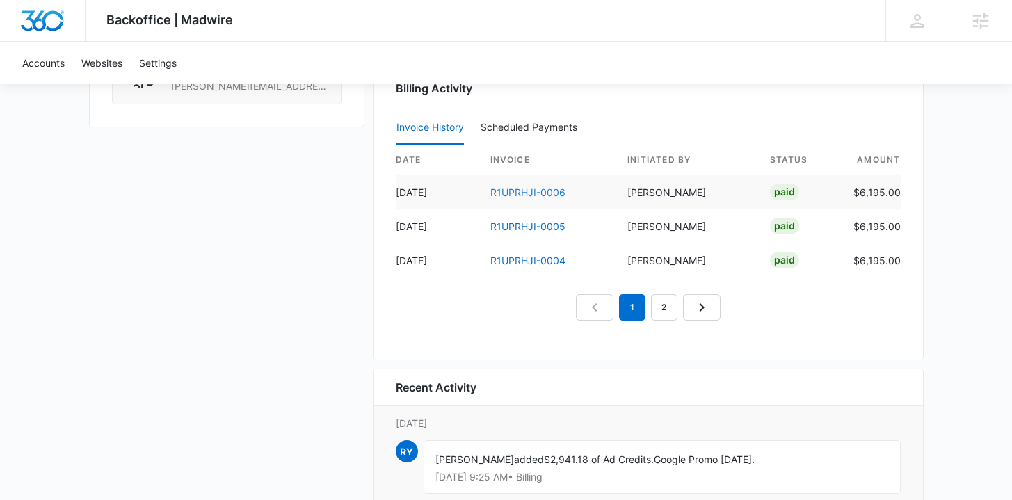
click at [524, 193] on link "R1UPRHJI-0006" at bounding box center [527, 192] width 75 height 12
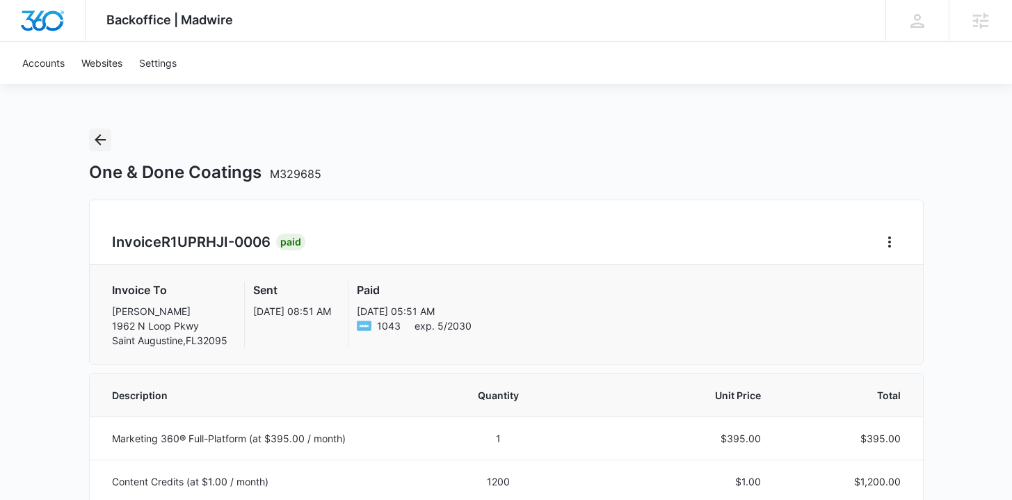
click at [107, 146] on button "Back" at bounding box center [100, 140] width 22 height 22
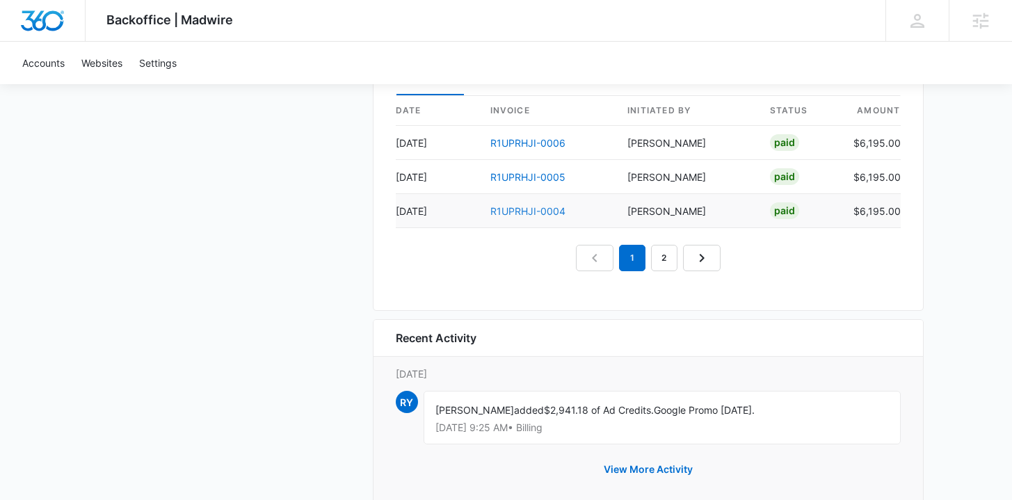
scroll to position [1467, 0]
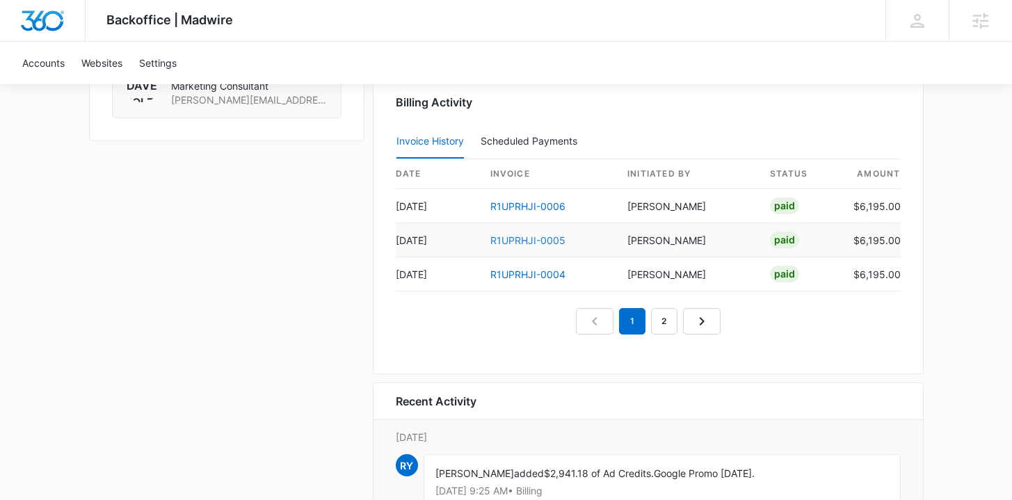
click at [542, 244] on link "R1UPRHJI-0005" at bounding box center [527, 240] width 75 height 12
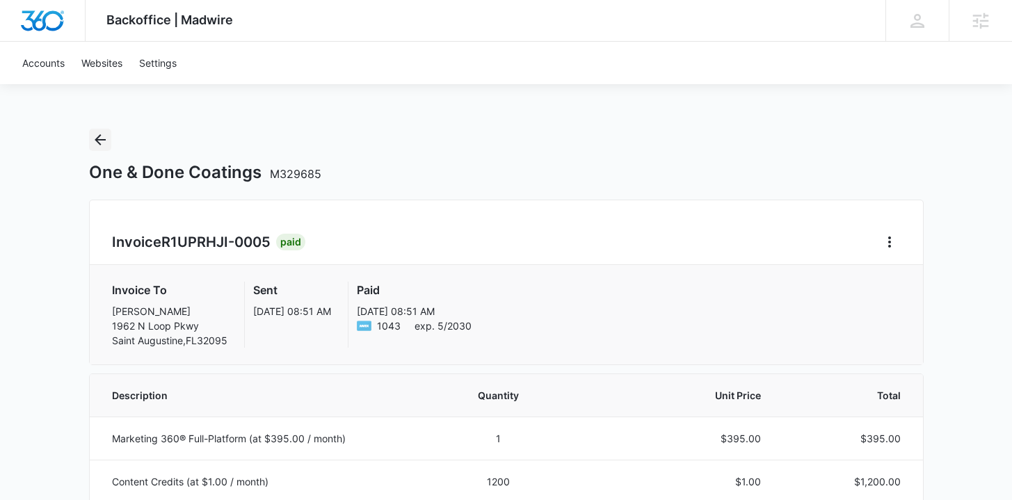
click at [108, 139] on button "Back" at bounding box center [100, 140] width 22 height 22
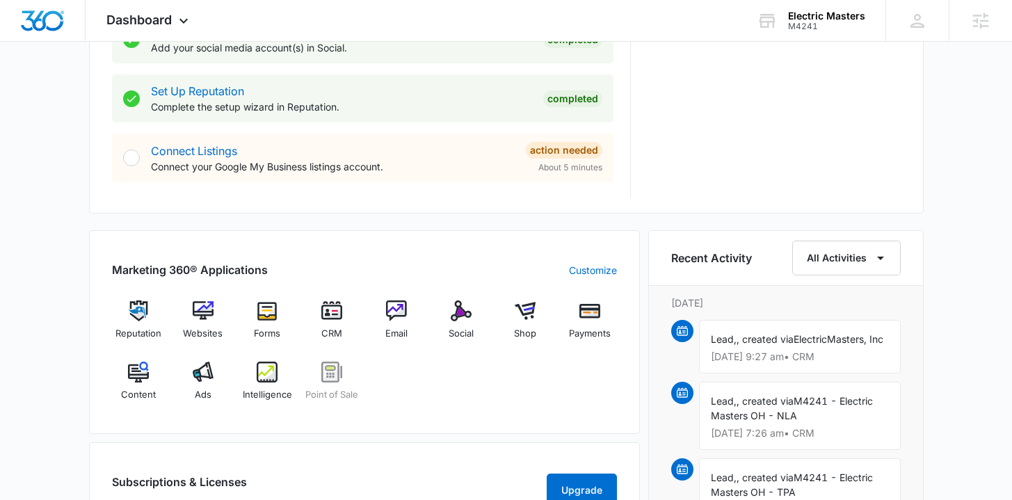
scroll to position [827, 0]
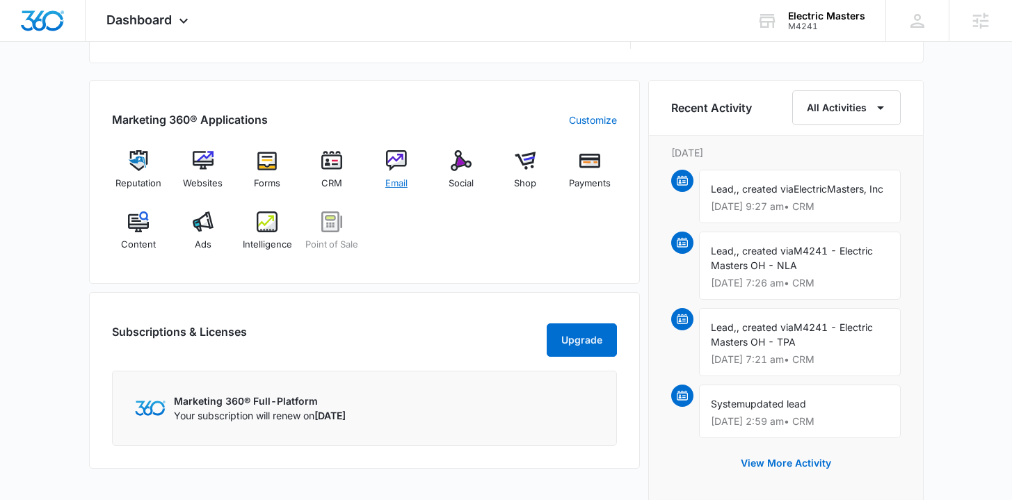
click at [396, 181] on span "Email" at bounding box center [396, 184] width 22 height 14
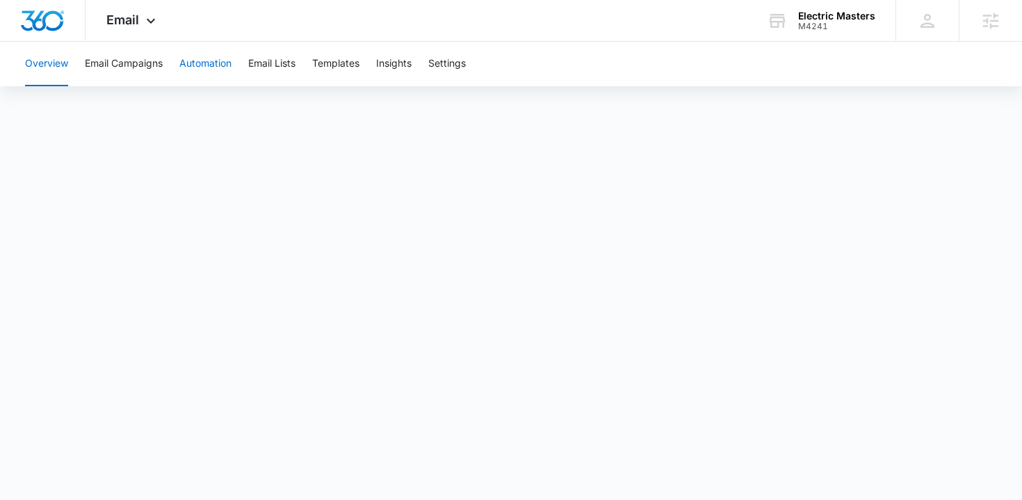
click at [205, 77] on button "Automation" at bounding box center [205, 64] width 52 height 45
click at [132, 65] on button "Email Campaigns" at bounding box center [124, 64] width 78 height 45
click at [42, 25] on img "Dashboard" at bounding box center [42, 20] width 45 height 21
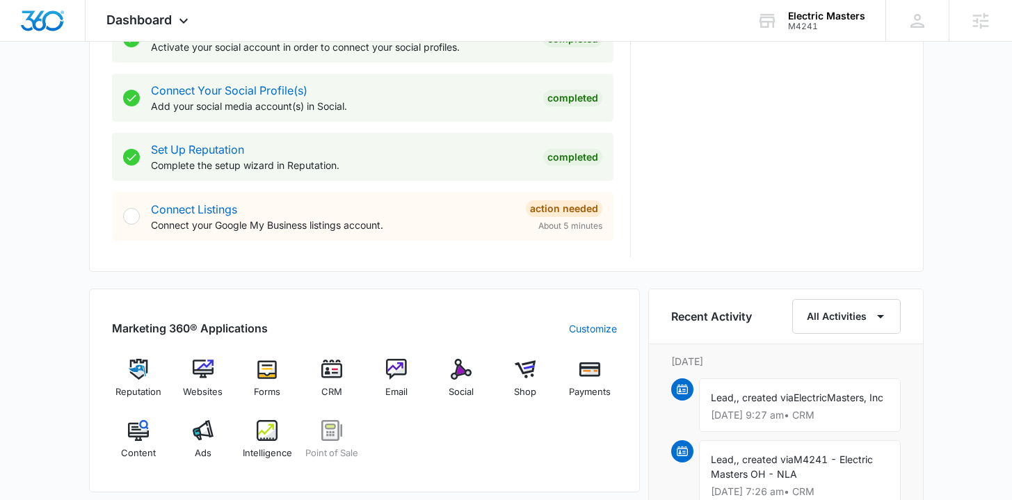
scroll to position [622, 0]
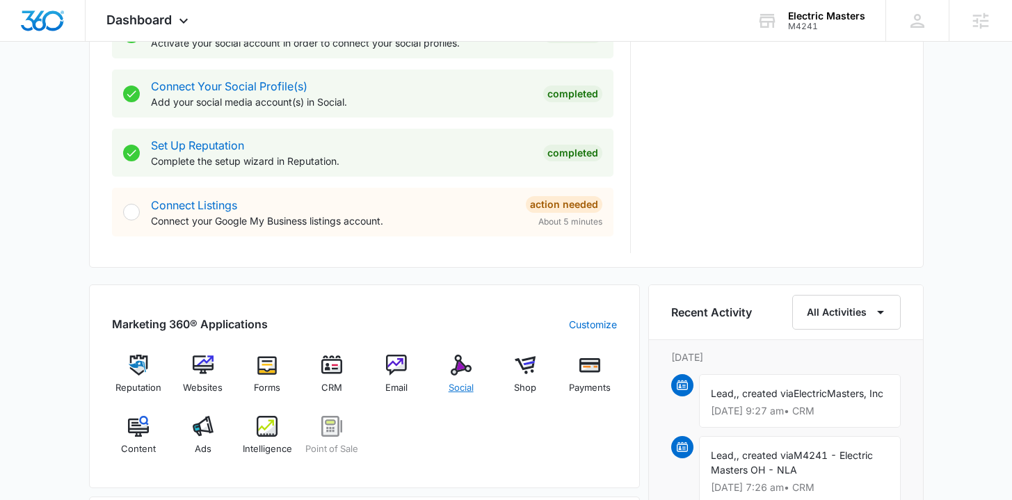
click at [460, 386] on span "Social" at bounding box center [461, 388] width 25 height 14
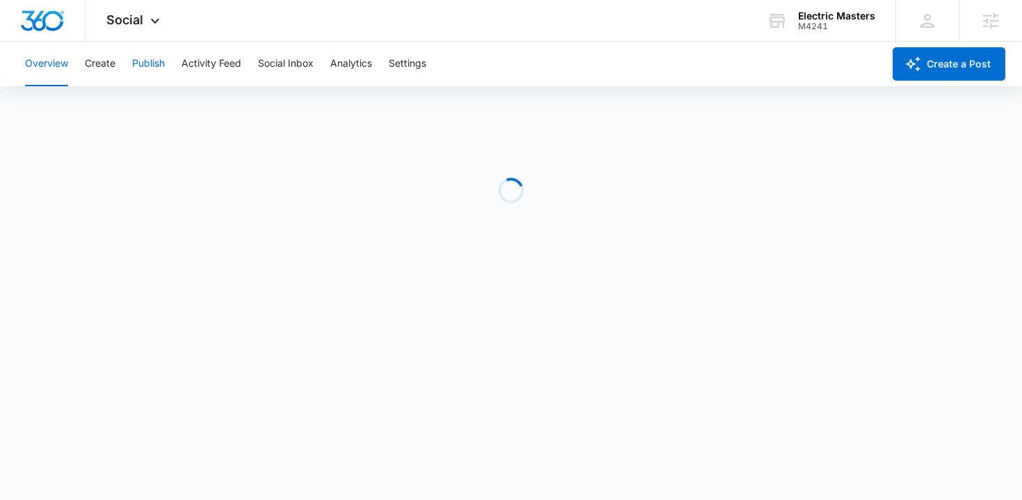
click at [159, 59] on button "Publish" at bounding box center [148, 64] width 33 height 45
click at [113, 65] on button "Create" at bounding box center [100, 64] width 31 height 45
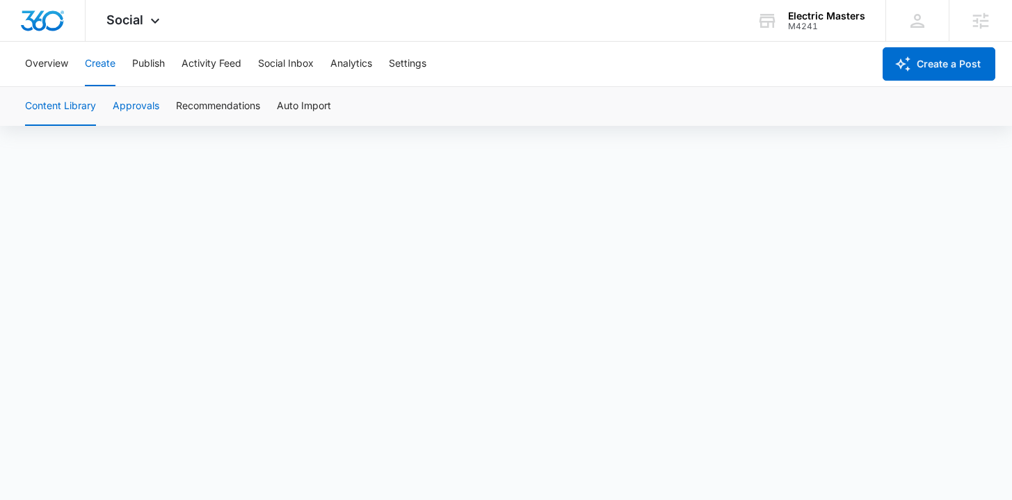
click at [147, 113] on button "Approvals" at bounding box center [136, 106] width 47 height 39
drag, startPoint x: 147, startPoint y: 58, endPoint x: 163, endPoint y: 58, distance: 16.0
click at [159, 58] on button "Publish" at bounding box center [148, 64] width 33 height 45
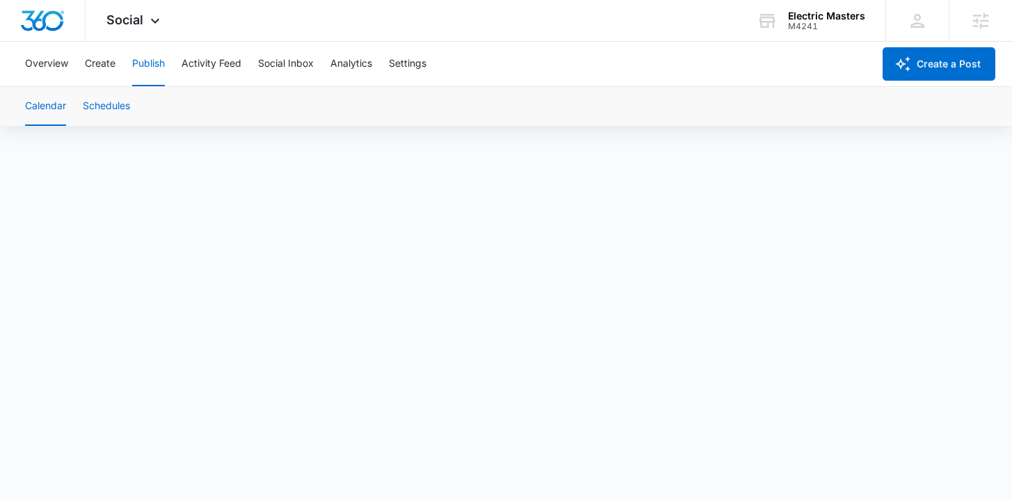
click at [106, 105] on button "Schedules" at bounding box center [106, 106] width 47 height 39
click at [36, 96] on button "Calendar" at bounding box center [45, 106] width 41 height 39
click at [108, 61] on button "Create" at bounding box center [100, 64] width 31 height 45
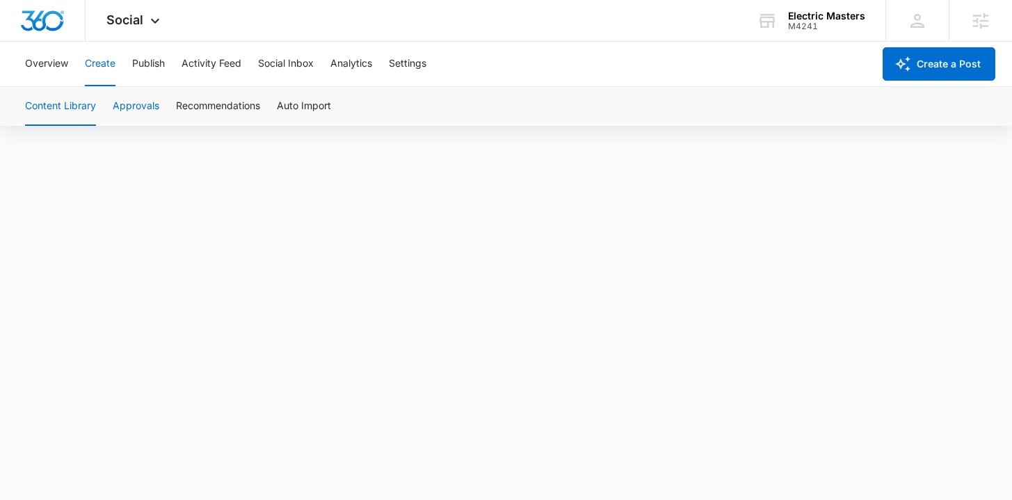
click at [124, 106] on button "Approvals" at bounding box center [136, 106] width 47 height 39
click at [151, 62] on button "Publish" at bounding box center [148, 64] width 33 height 45
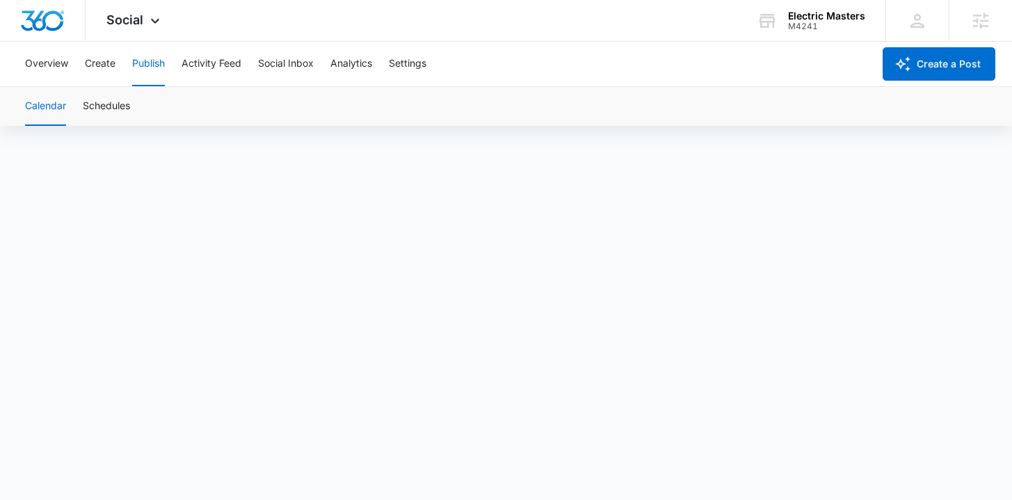
click at [122, 68] on div "Overview Create Publish Activity Feed Social Inbox Analytics Settings" at bounding box center [445, 64] width 856 height 45
click at [118, 63] on div "Overview Create Publish Activity Feed Social Inbox Analytics Settings" at bounding box center [445, 64] width 856 height 45
click at [112, 67] on button "Create" at bounding box center [100, 64] width 31 height 45
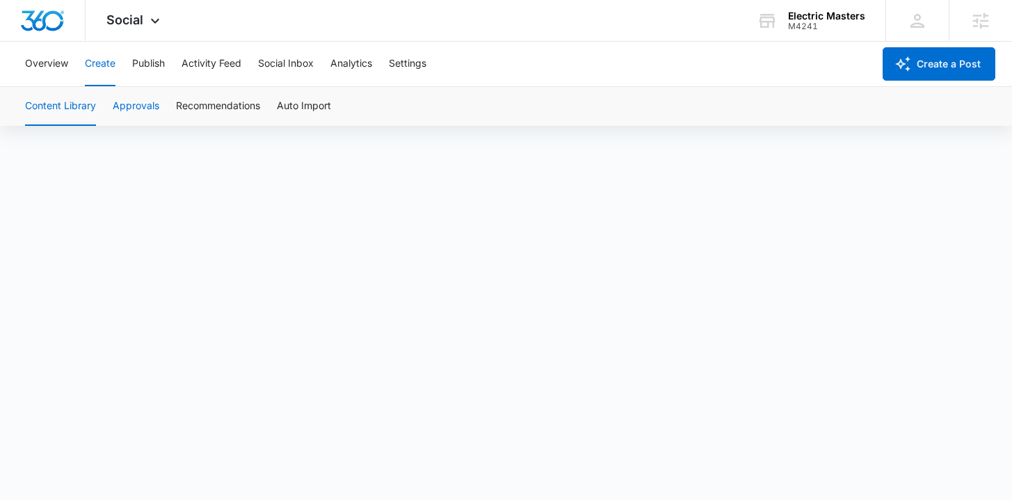
click at [131, 106] on button "Approvals" at bounding box center [136, 106] width 47 height 39
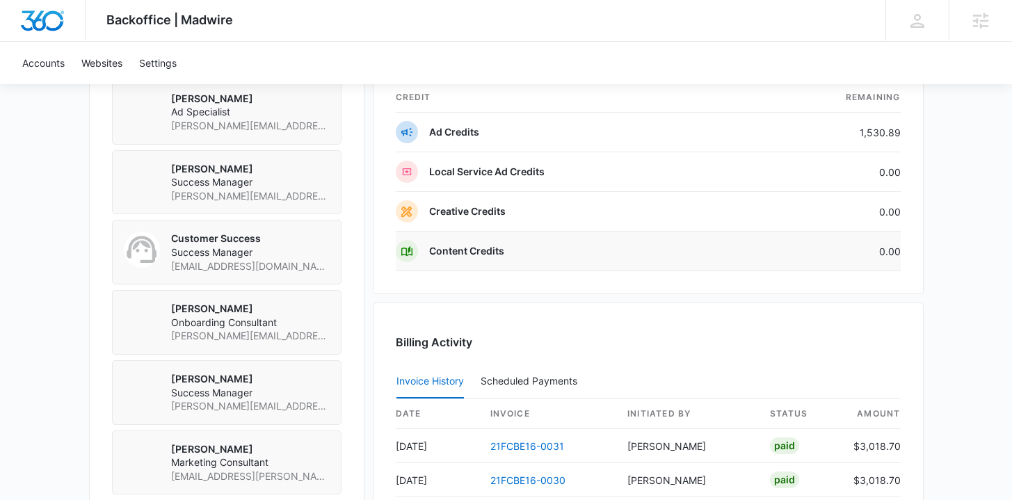
scroll to position [1258, 0]
